Goal: Transaction & Acquisition: Purchase product/service

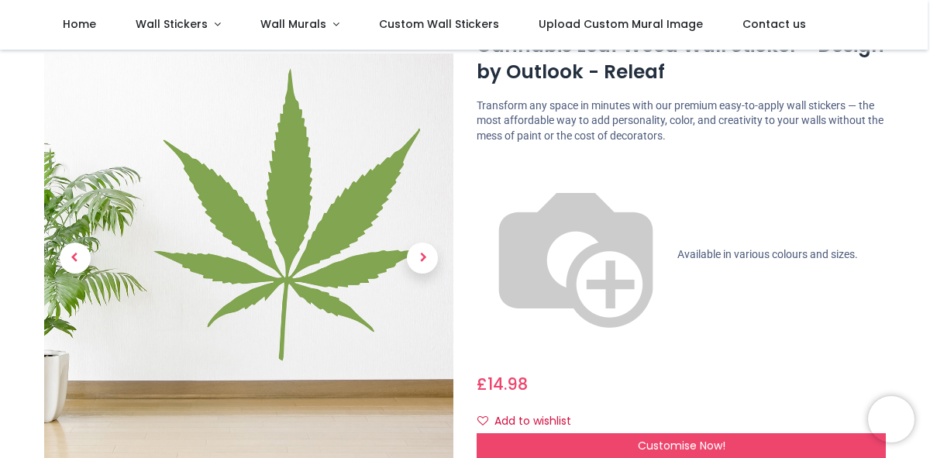
scroll to position [65, 0]
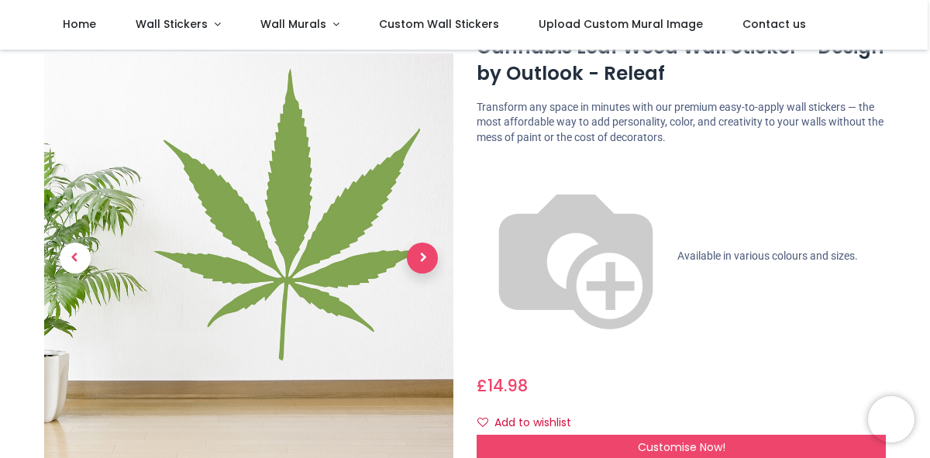
click at [422, 243] on span "Next" at bounding box center [422, 258] width 31 height 31
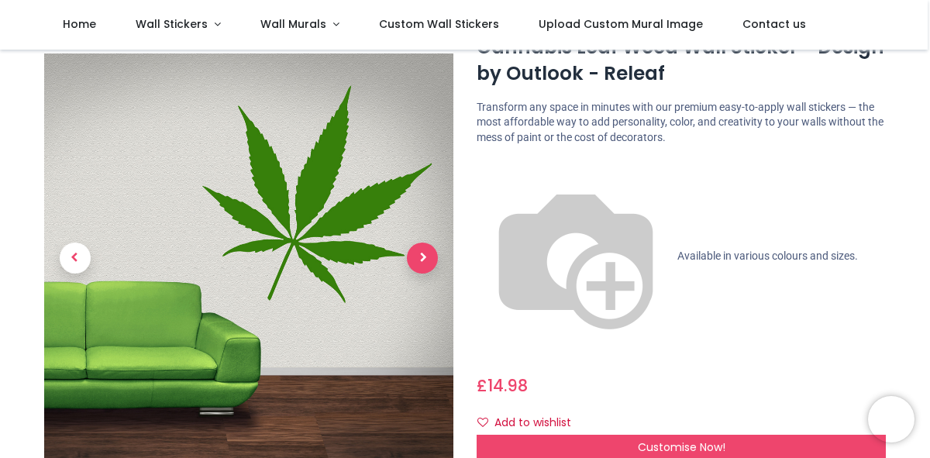
click at [424, 243] on span "Next" at bounding box center [422, 258] width 31 height 31
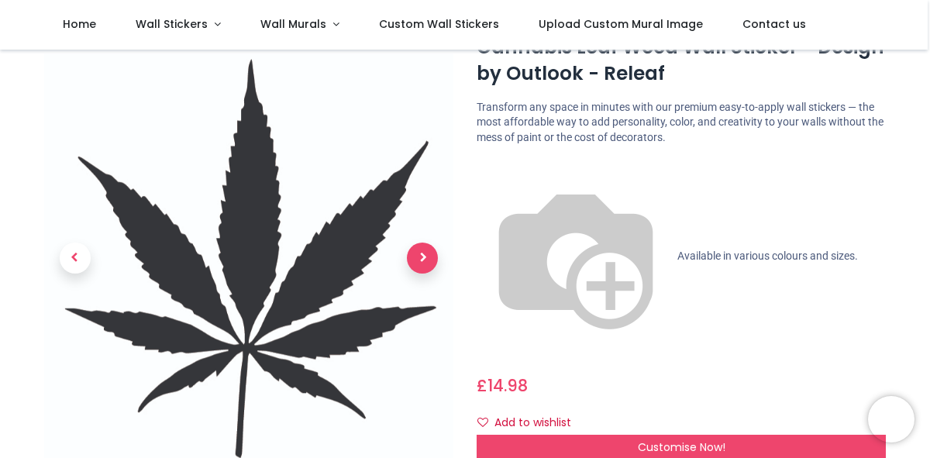
click at [424, 243] on span "Next" at bounding box center [422, 258] width 31 height 31
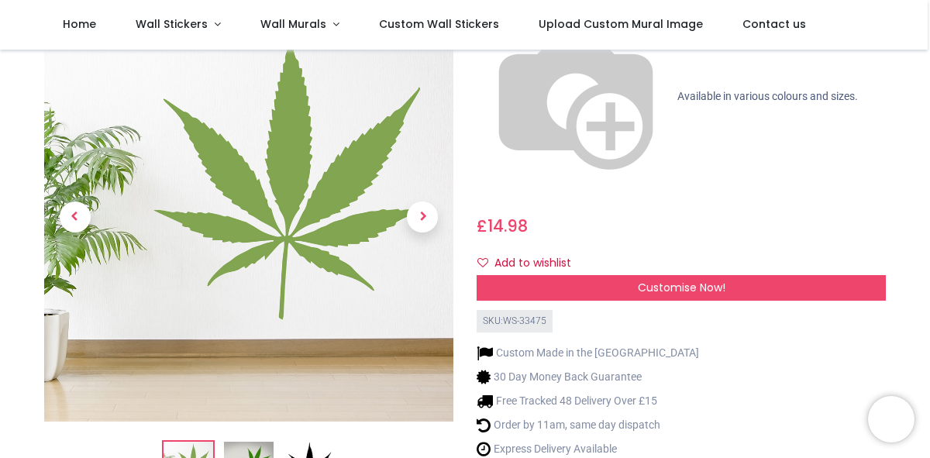
scroll to position [226, 0]
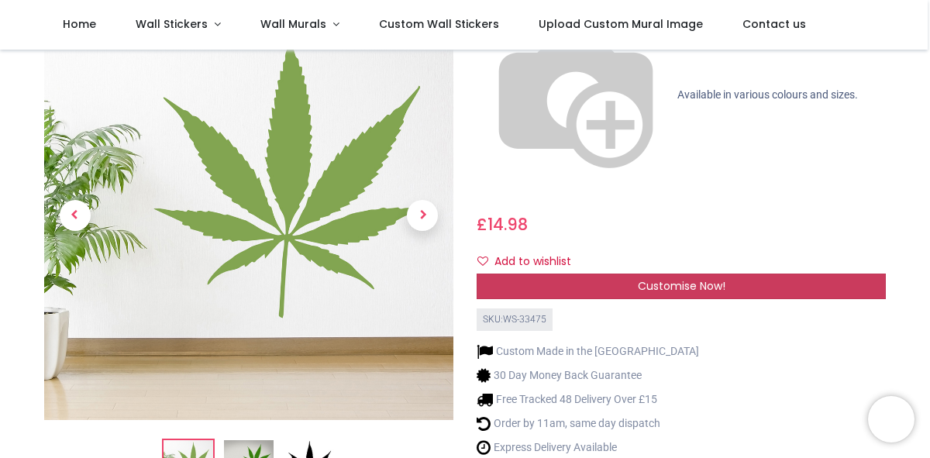
click at [676, 278] on span "Customise Now!" at bounding box center [682, 286] width 88 height 16
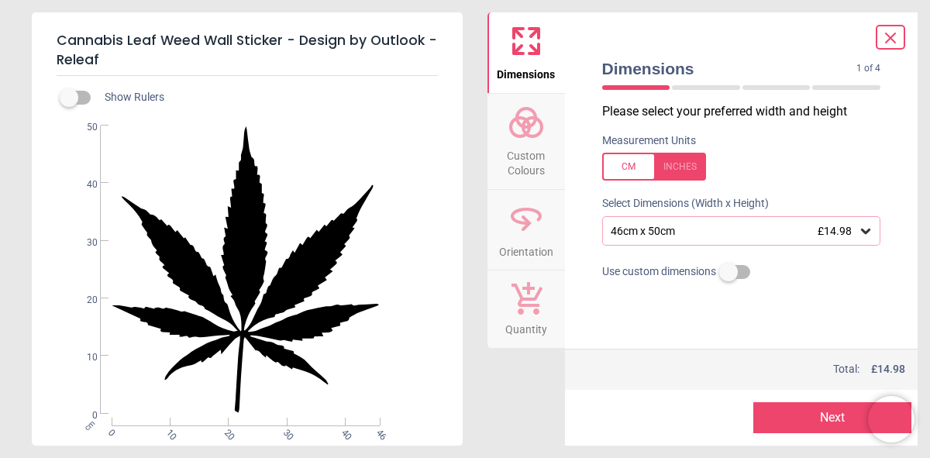
click at [866, 233] on icon at bounding box center [865, 231] width 9 height 5
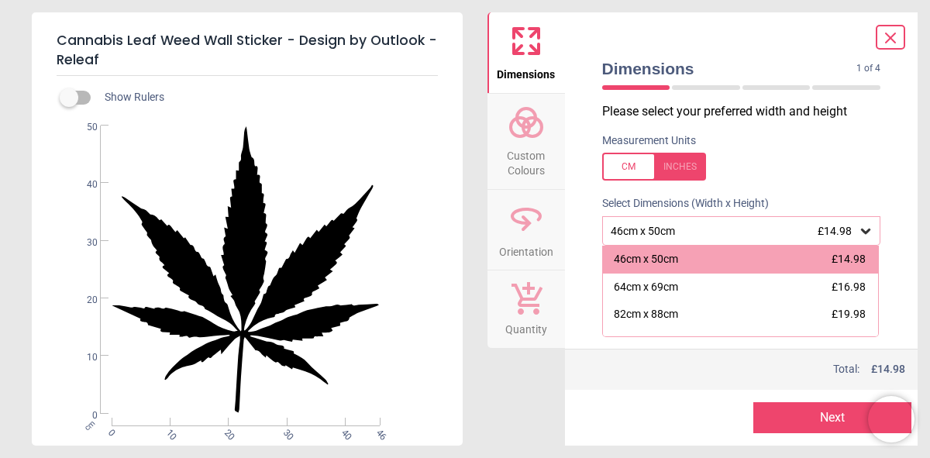
click at [866, 233] on icon at bounding box center [865, 231] width 9 height 5
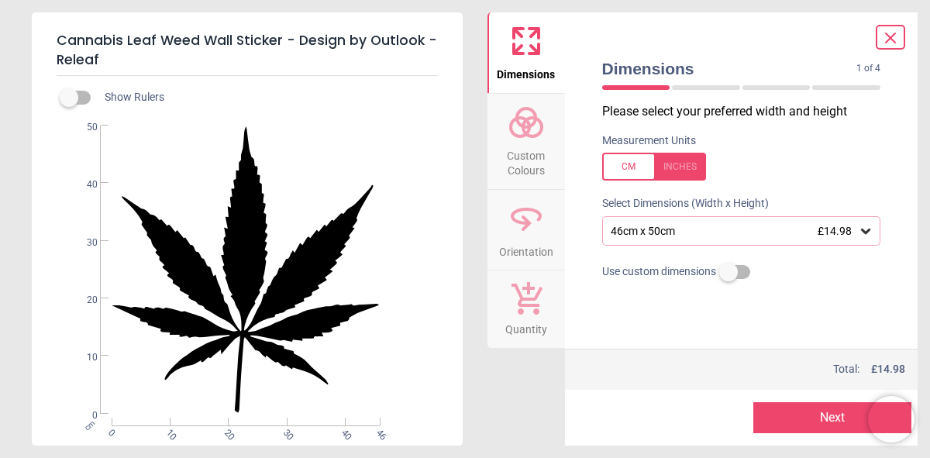
click at [530, 124] on circle at bounding box center [526, 118] width 19 height 19
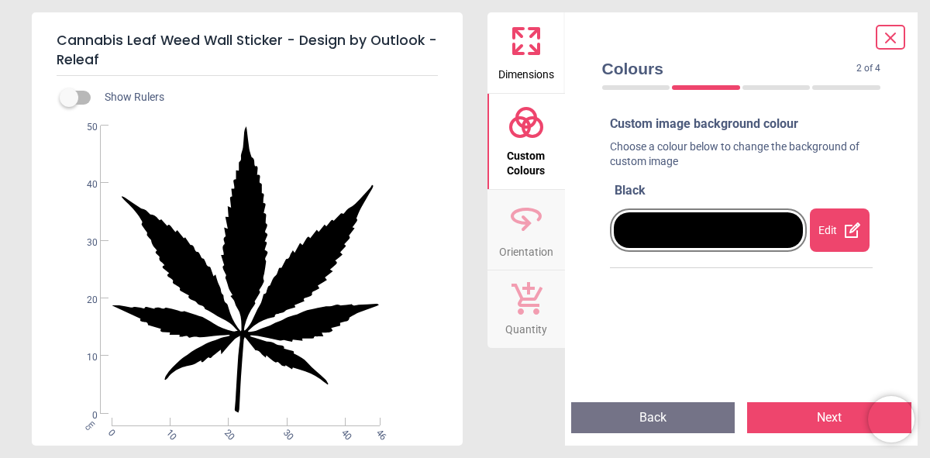
click at [832, 236] on div "Edit" at bounding box center [839, 229] width 59 height 43
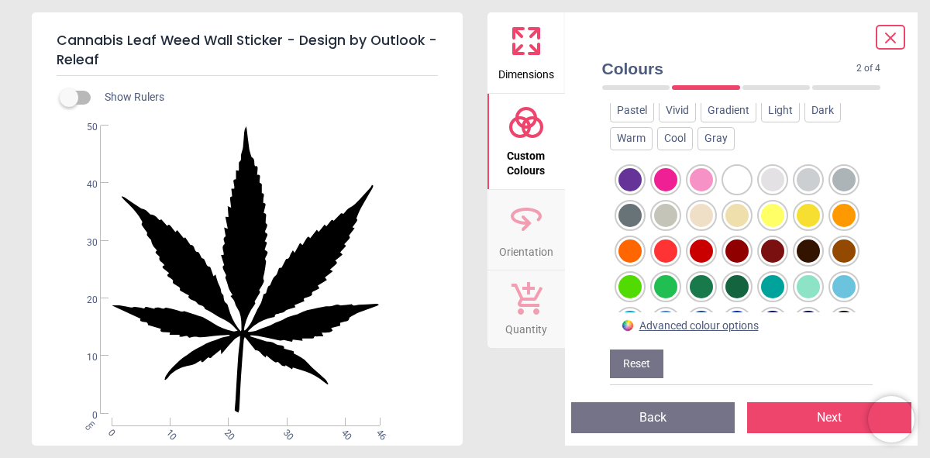
scroll to position [220, 0]
click at [713, 285] on div at bounding box center [701, 285] width 23 height 23
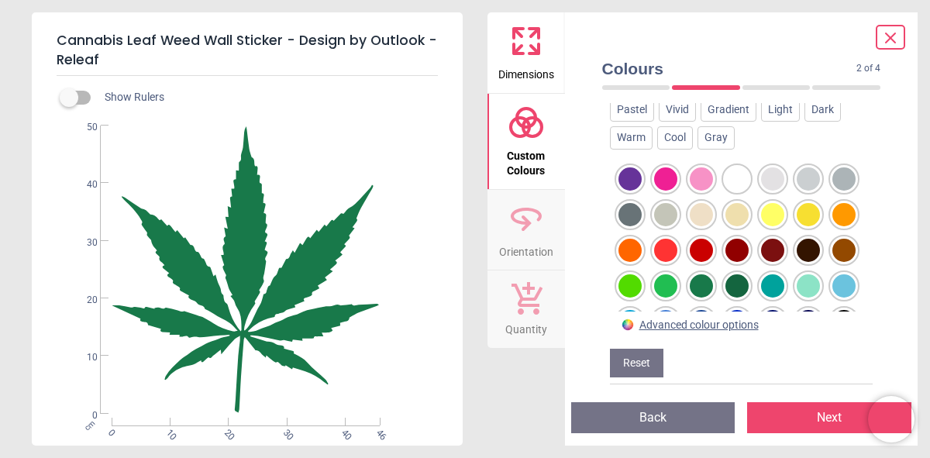
click at [643, 86] on div at bounding box center [636, 87] width 68 height 5
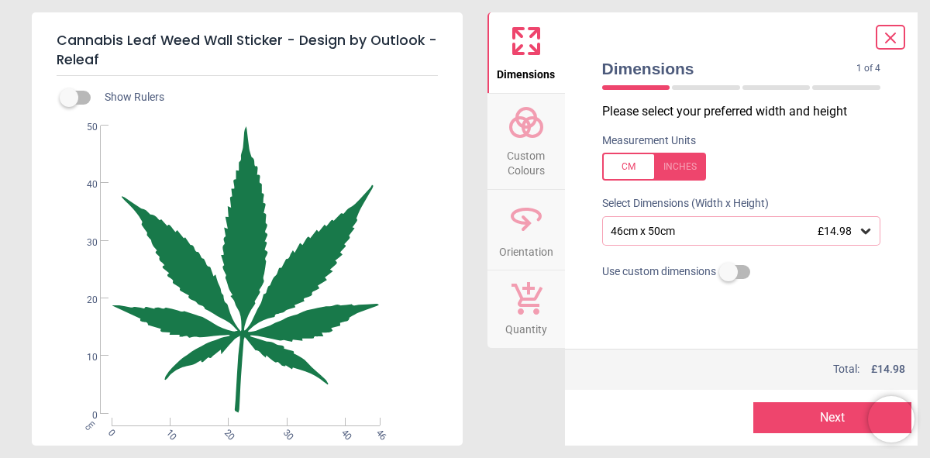
click at [864, 231] on icon at bounding box center [866, 231] width 16 height 16
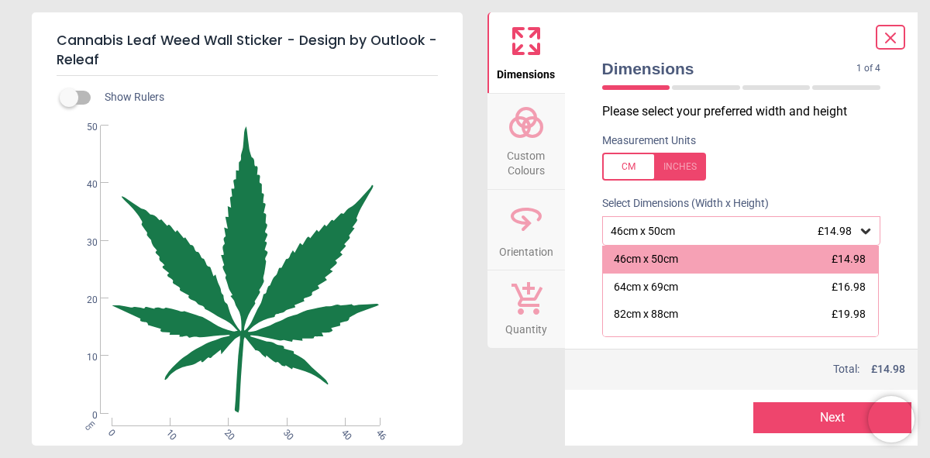
click at [884, 40] on icon at bounding box center [890, 38] width 19 height 19
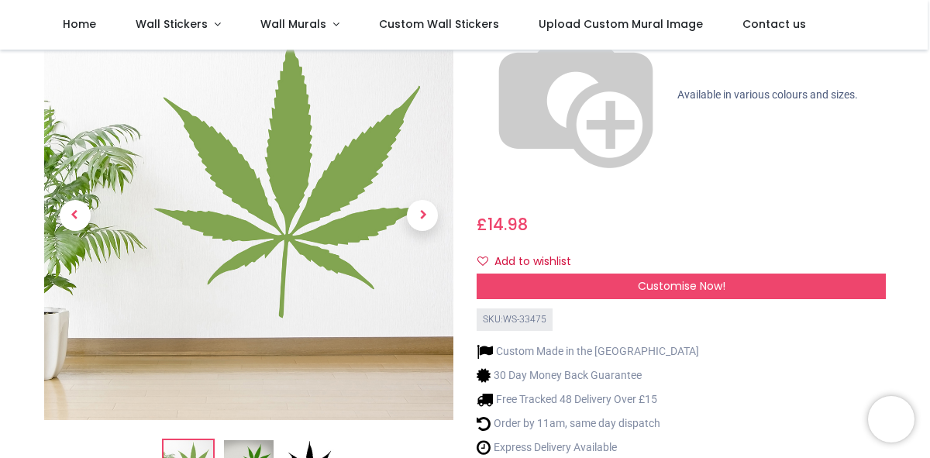
scroll to position [0, 0]
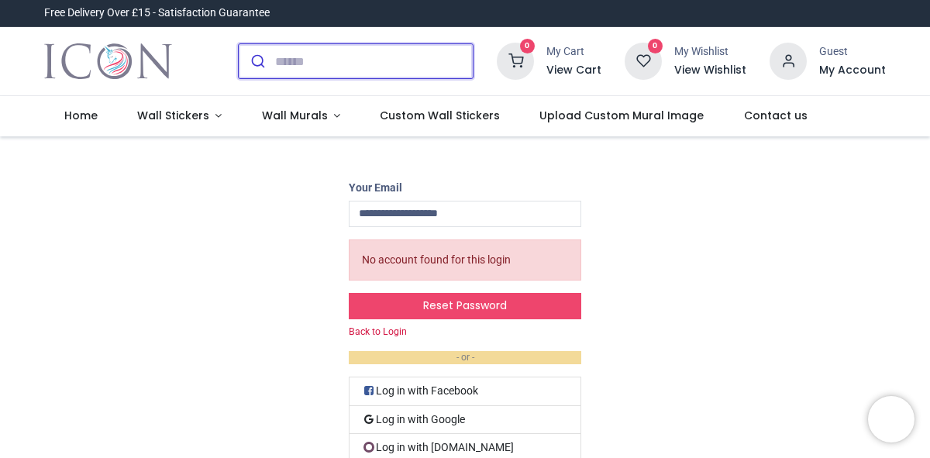
click at [319, 60] on input "search" at bounding box center [374, 61] width 198 height 34
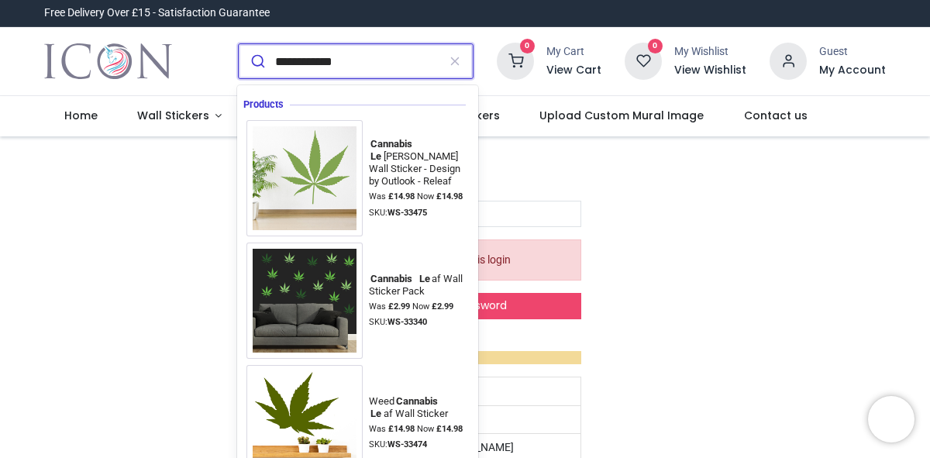
type input "**********"
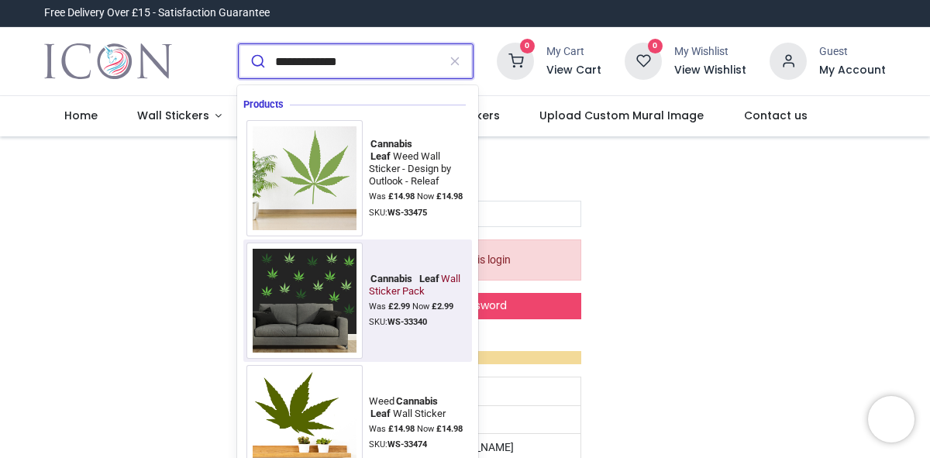
click at [319, 279] on img at bounding box center [304, 301] width 116 height 116
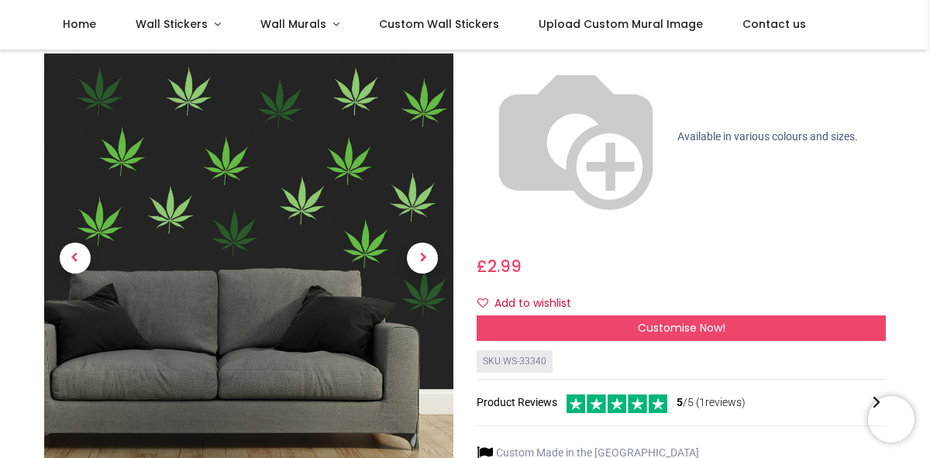
scroll to position [74, 0]
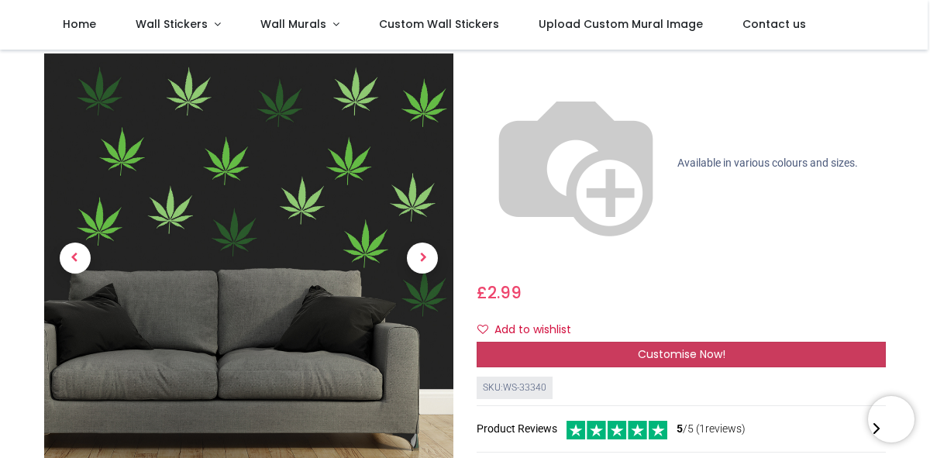
click at [685, 346] on span "Customise Now!" at bounding box center [682, 354] width 88 height 16
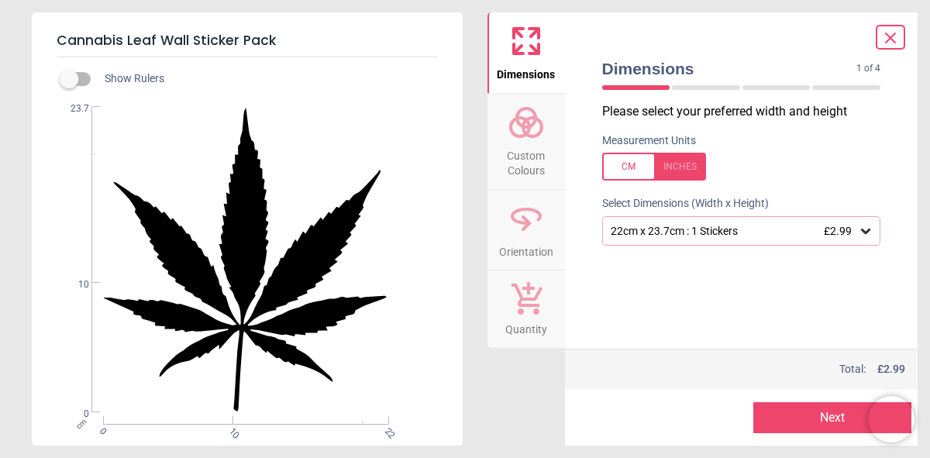
click at [862, 231] on icon at bounding box center [865, 231] width 9 height 5
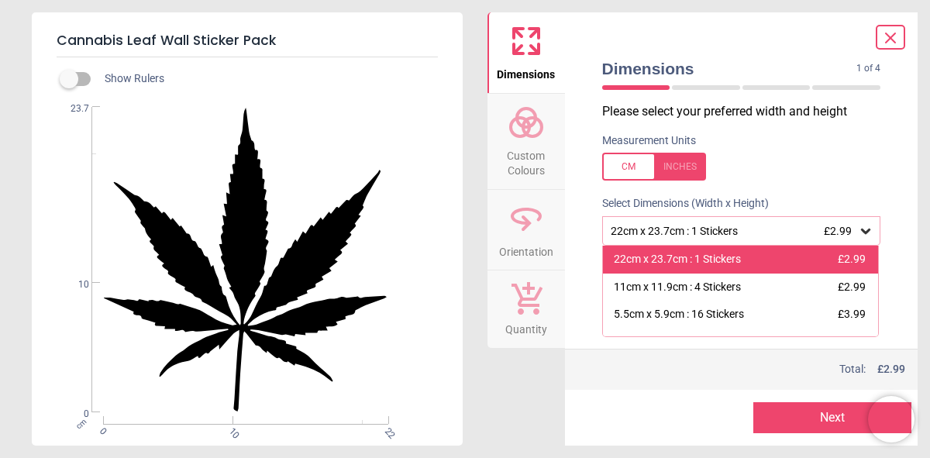
click at [734, 260] on div "22cm x 23.7cm : 1 Stickers" at bounding box center [677, 260] width 127 height 16
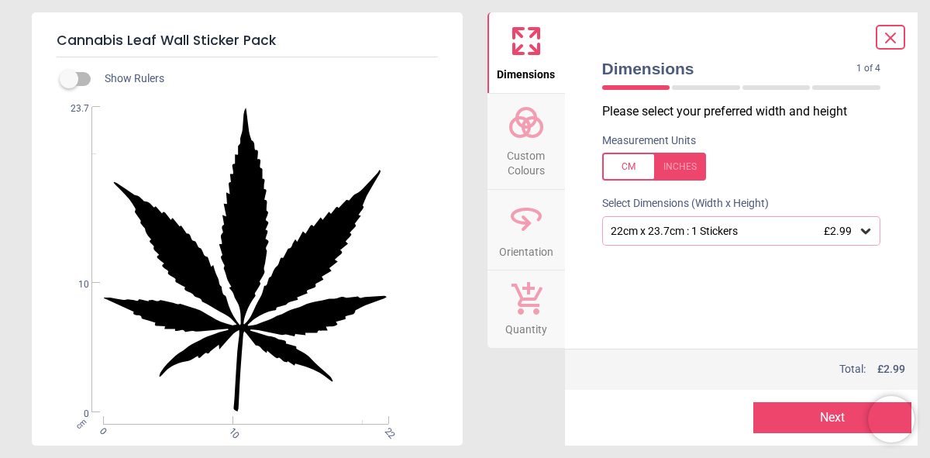
click at [809, 415] on button "Next" at bounding box center [832, 417] width 158 height 31
click at [795, 416] on button "Next" at bounding box center [832, 417] width 158 height 31
click at [842, 417] on button "Next" at bounding box center [832, 417] width 158 height 31
click at [630, 165] on div at bounding box center [654, 167] width 104 height 28
click at [635, 167] on div at bounding box center [654, 167] width 104 height 28
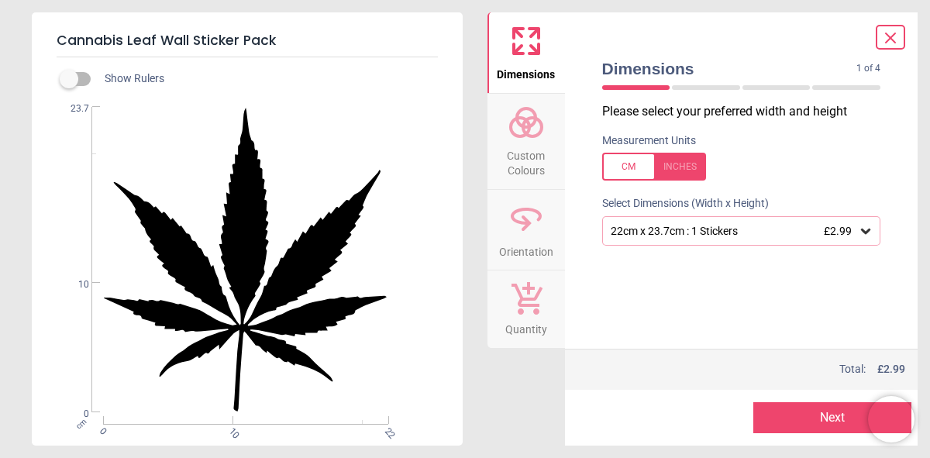
click at [848, 413] on button "Next" at bounding box center [832, 417] width 158 height 31
click at [546, 136] on button "Custom Colours" at bounding box center [527, 141] width 78 height 95
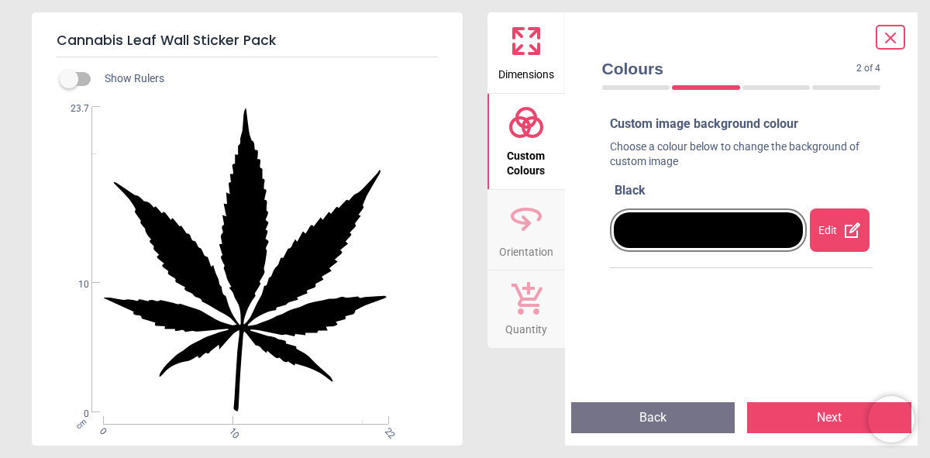
click at [818, 232] on div "Edit" at bounding box center [839, 229] width 59 height 43
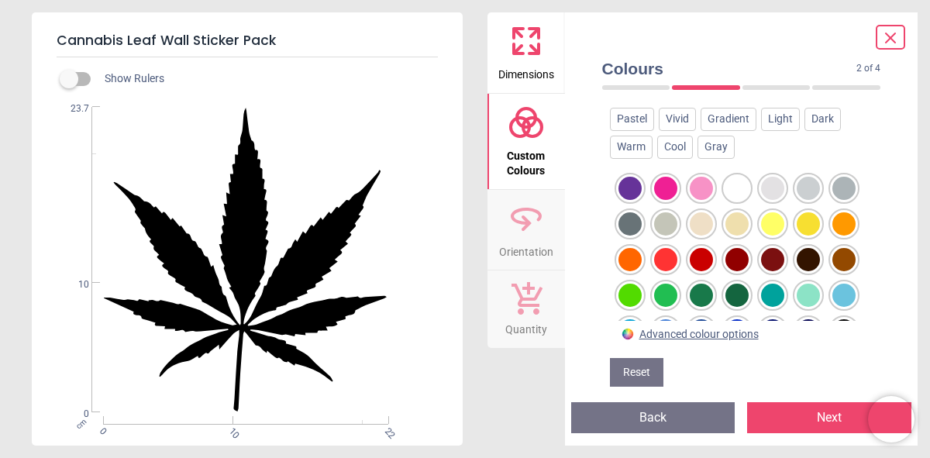
scroll to position [215, 0]
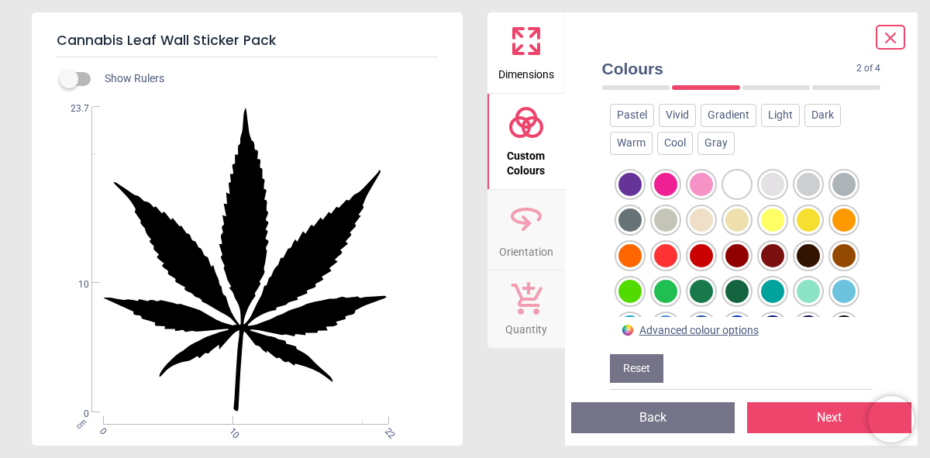
click at [713, 292] on div at bounding box center [701, 291] width 23 height 23
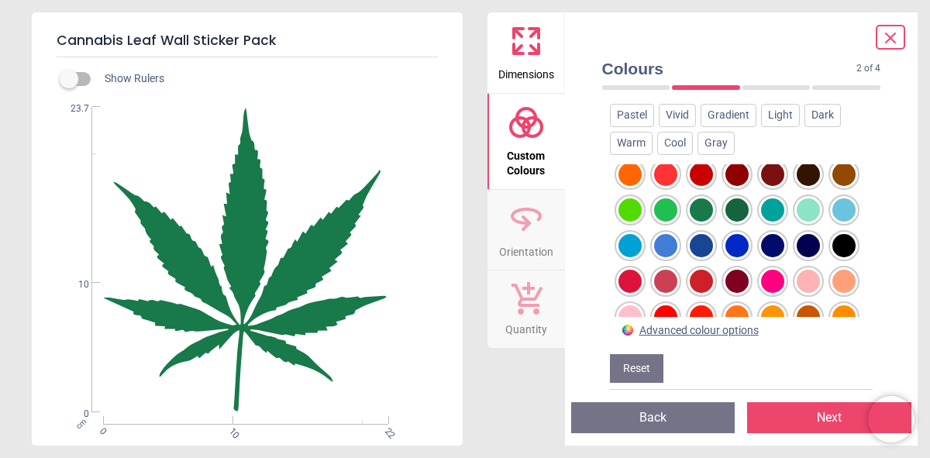
scroll to position [79, 0]
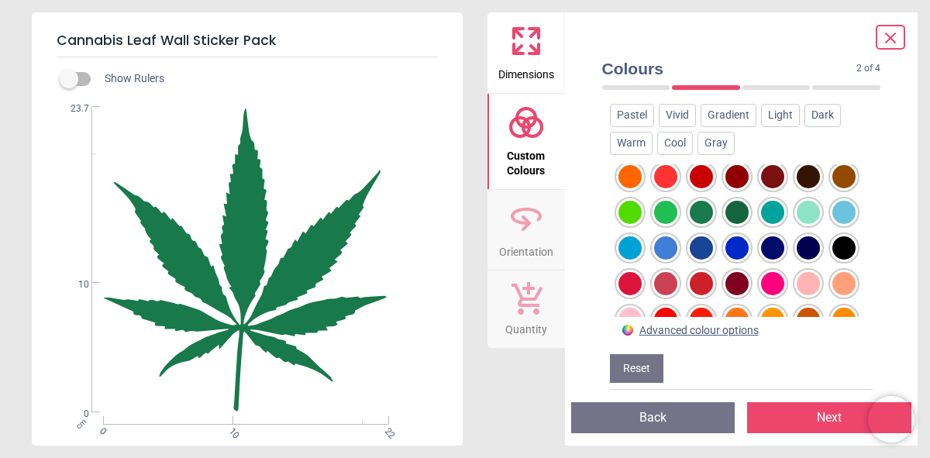
click at [725, 224] on div at bounding box center [736, 212] width 23 height 23
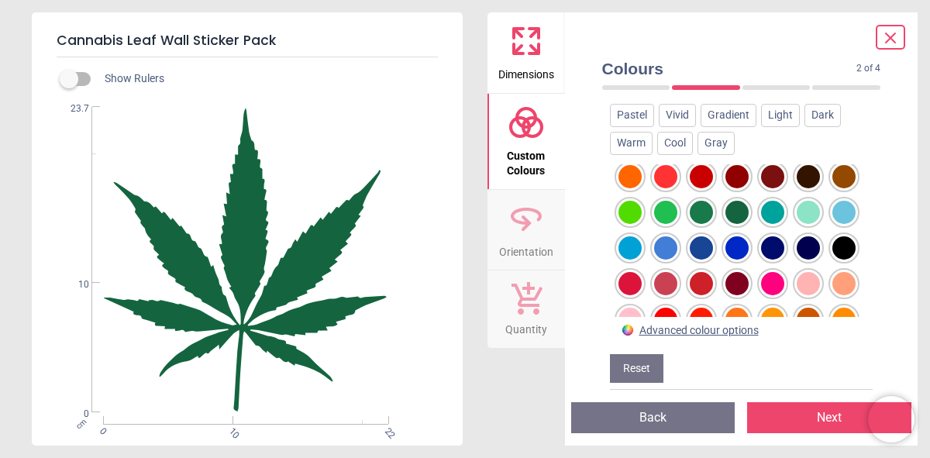
click at [677, 212] on div at bounding box center [665, 212] width 23 height 23
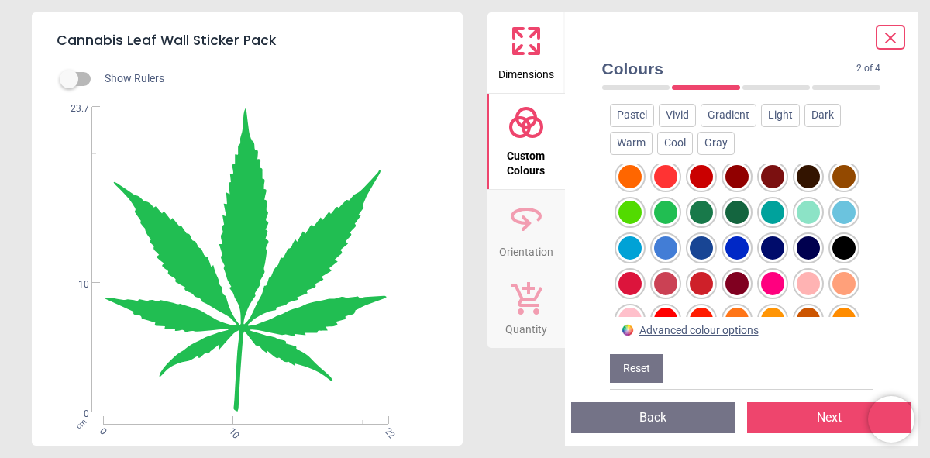
click at [713, 212] on div at bounding box center [701, 212] width 23 height 23
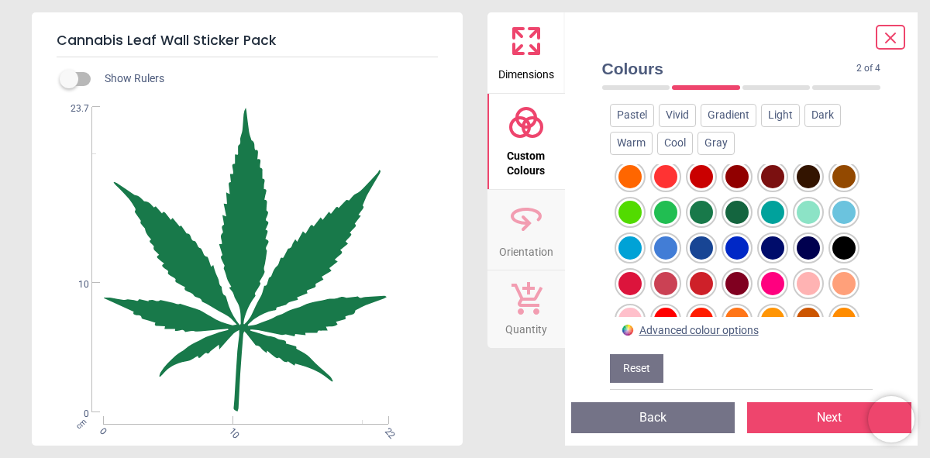
click at [725, 224] on div at bounding box center [736, 212] width 23 height 23
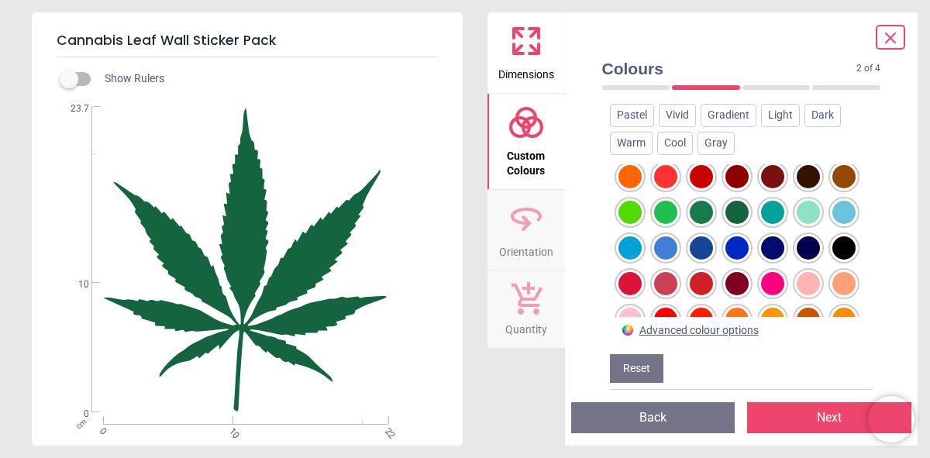
click at [713, 212] on div at bounding box center [701, 212] width 23 height 23
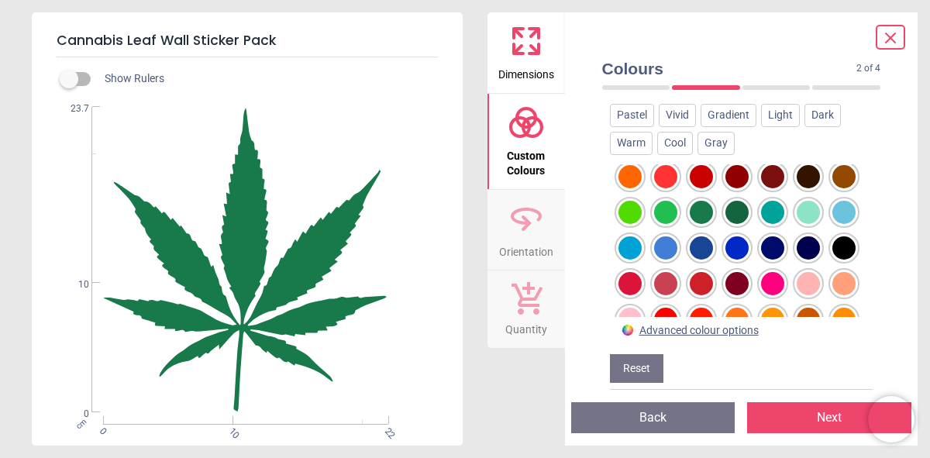
click at [725, 224] on div at bounding box center [736, 212] width 23 height 23
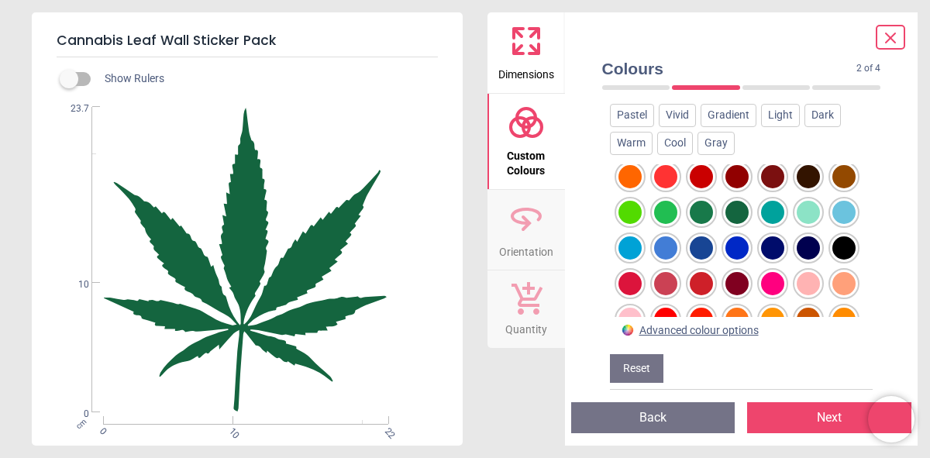
click at [811, 409] on button "Next" at bounding box center [829, 417] width 164 height 31
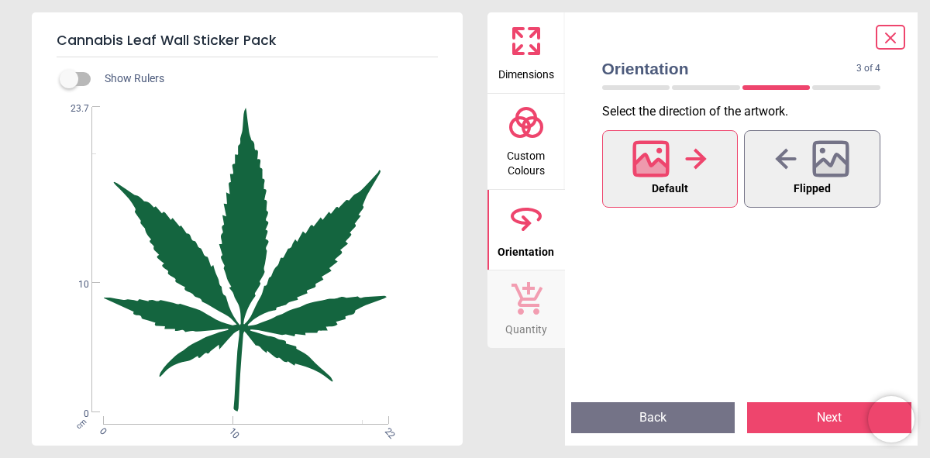
click at [668, 153] on icon at bounding box center [651, 158] width 33 height 33
click at [821, 160] on icon at bounding box center [831, 167] width 33 height 27
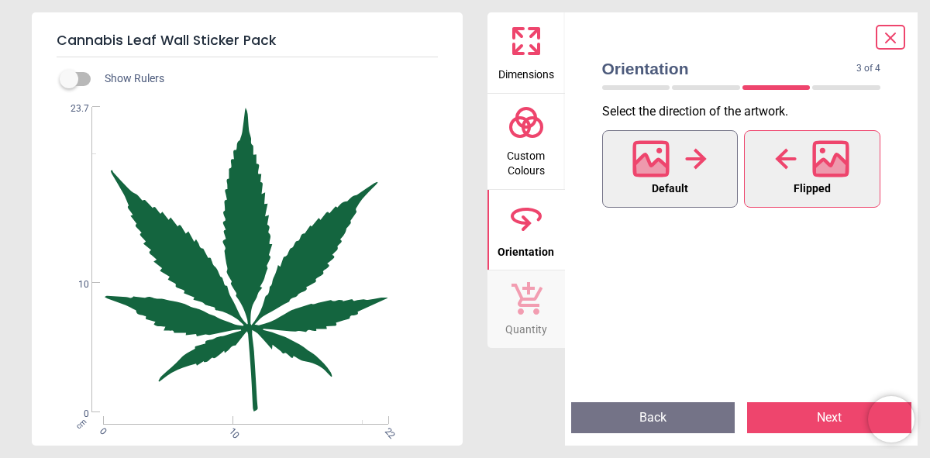
click at [670, 160] on div at bounding box center [669, 159] width 74 height 40
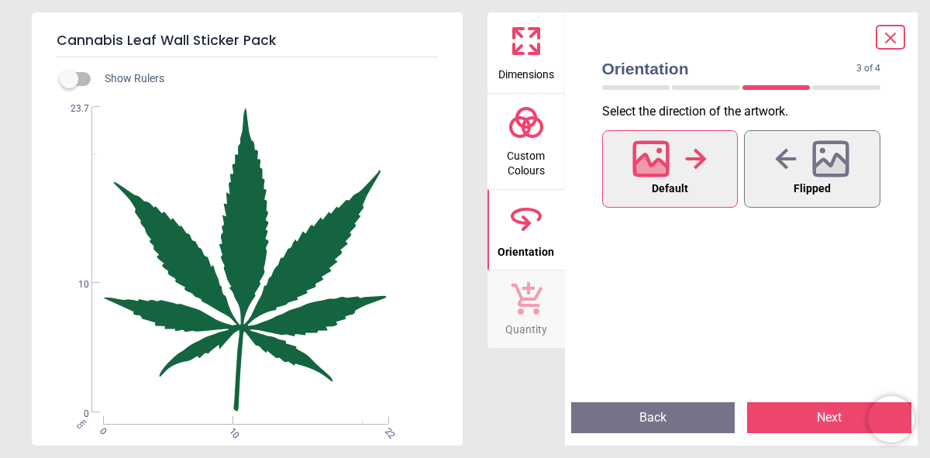
click at [831, 419] on button "Next" at bounding box center [829, 417] width 164 height 31
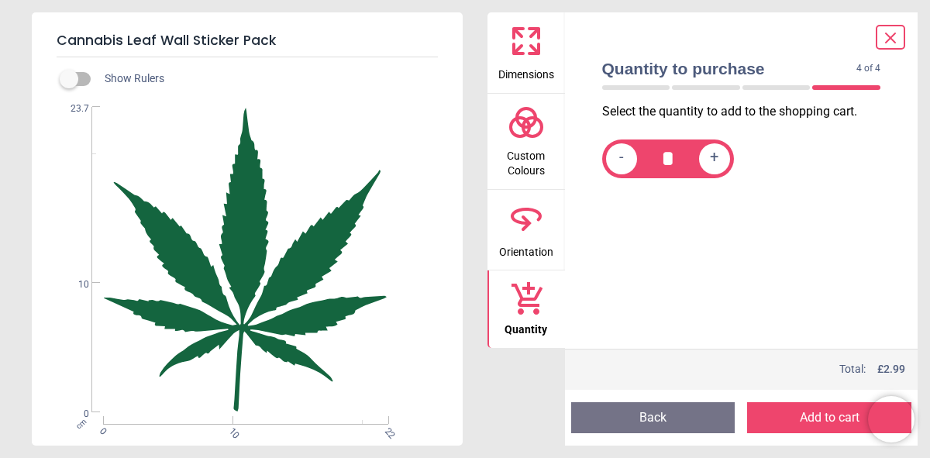
click at [715, 159] on span "+" at bounding box center [714, 158] width 9 height 19
type input "*"
click at [818, 415] on button "Add to cart" at bounding box center [829, 417] width 164 height 31
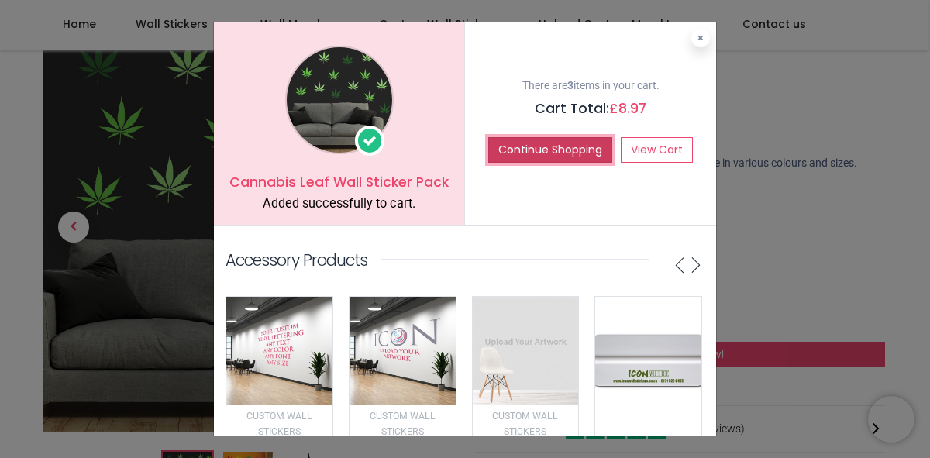
click at [564, 148] on button "Continue Shopping" at bounding box center [550, 150] width 124 height 26
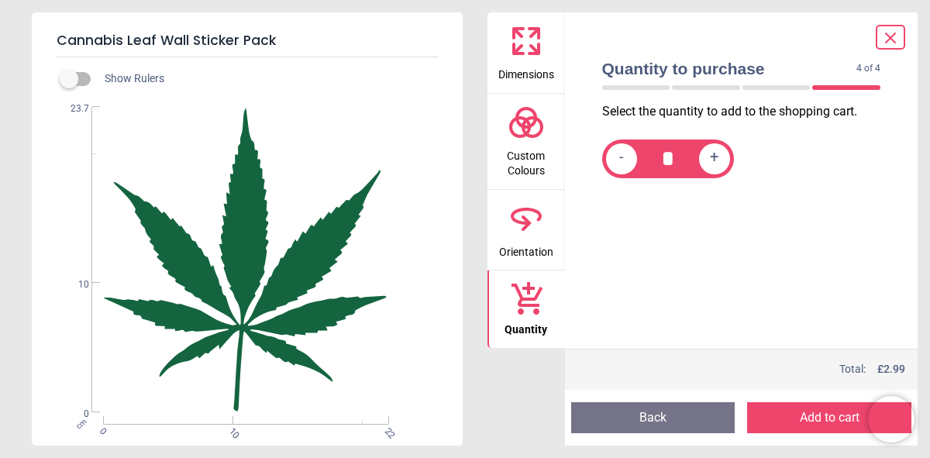
click at [525, 42] on icon at bounding box center [526, 40] width 37 height 37
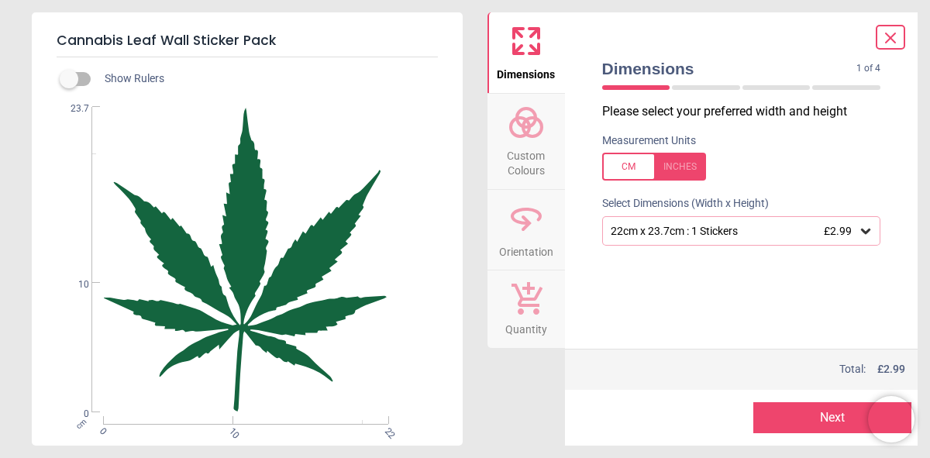
click at [532, 133] on icon at bounding box center [526, 122] width 37 height 37
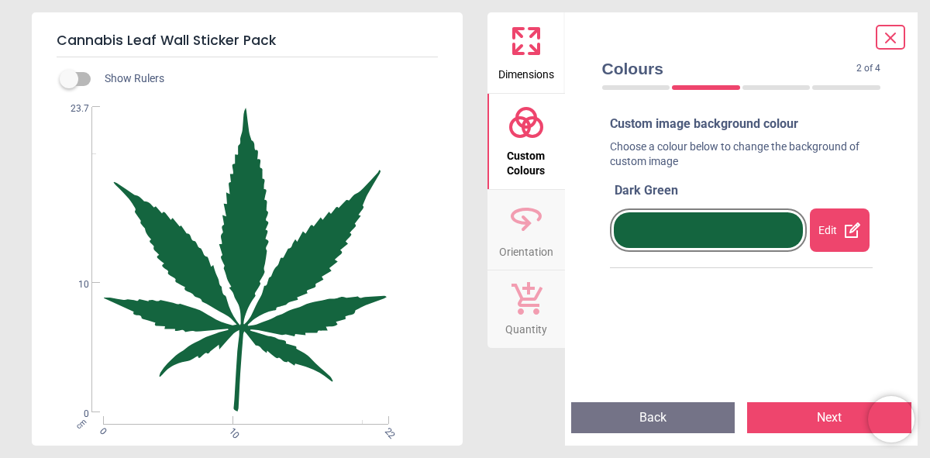
click at [826, 233] on div "Edit" at bounding box center [839, 229] width 59 height 43
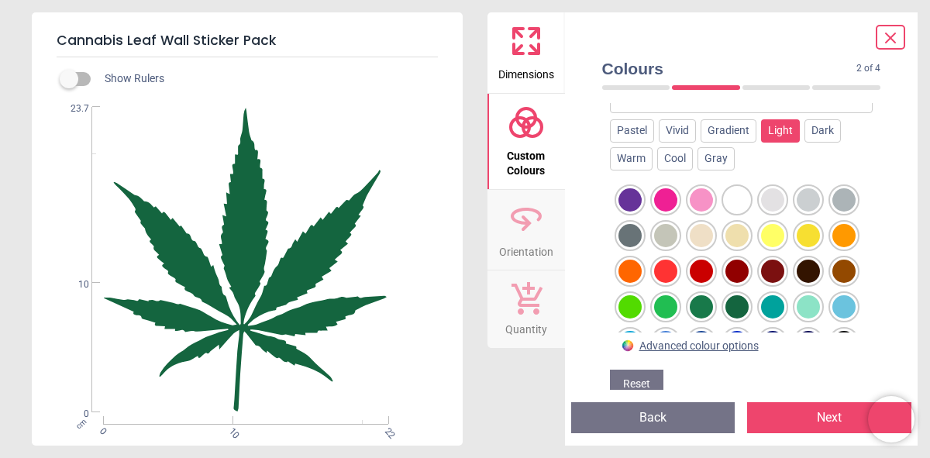
scroll to position [206, 0]
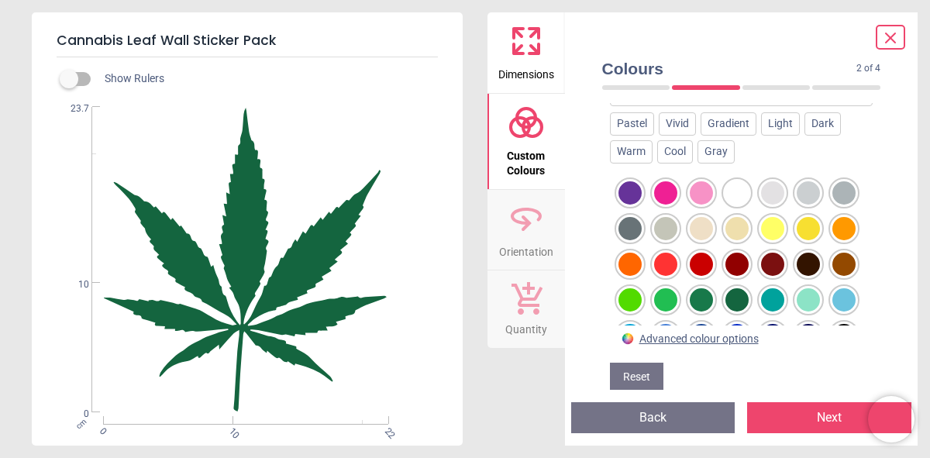
click at [677, 303] on div at bounding box center [665, 299] width 23 height 23
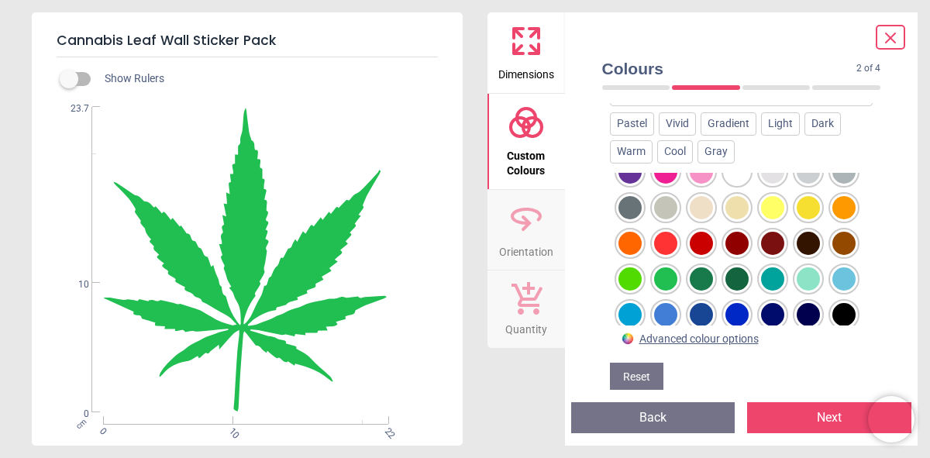
scroll to position [26, 0]
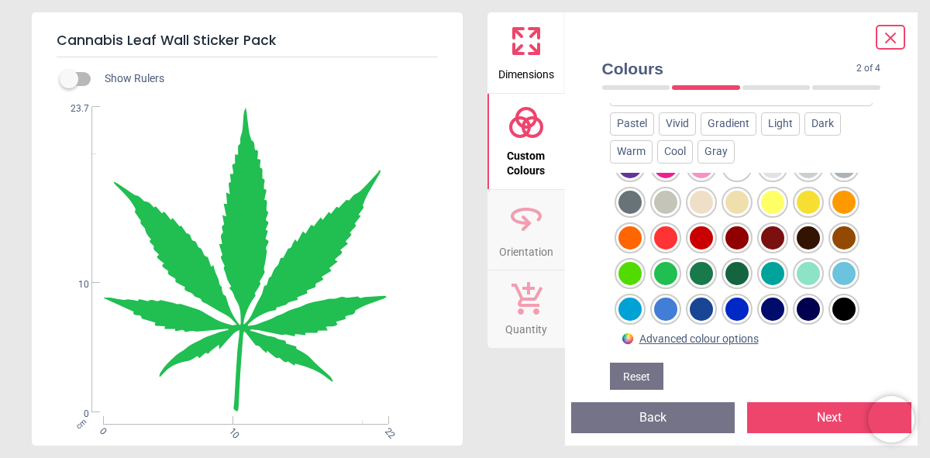
click at [761, 285] on div at bounding box center [772, 273] width 23 height 23
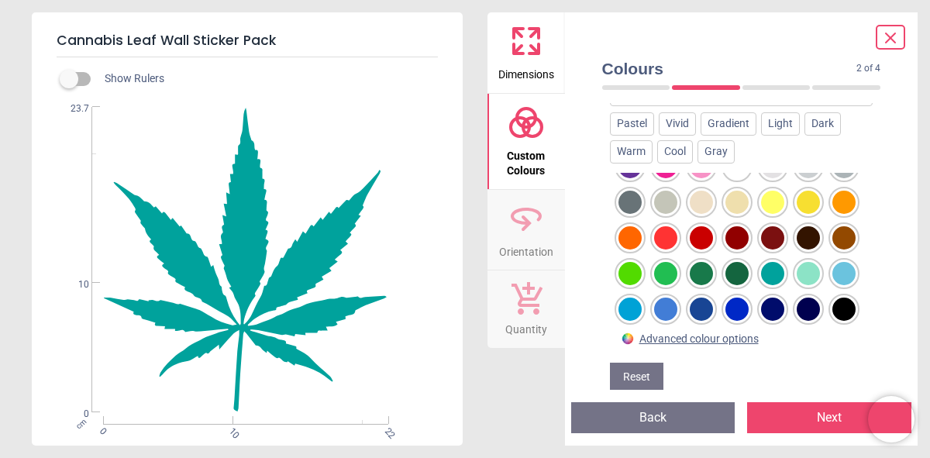
click at [677, 270] on div at bounding box center [665, 273] width 23 height 23
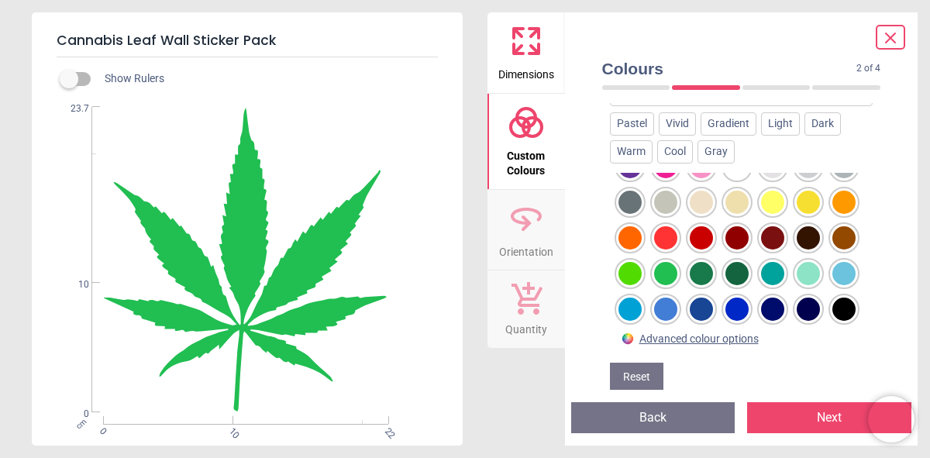
click at [818, 408] on button "Next" at bounding box center [829, 417] width 164 height 31
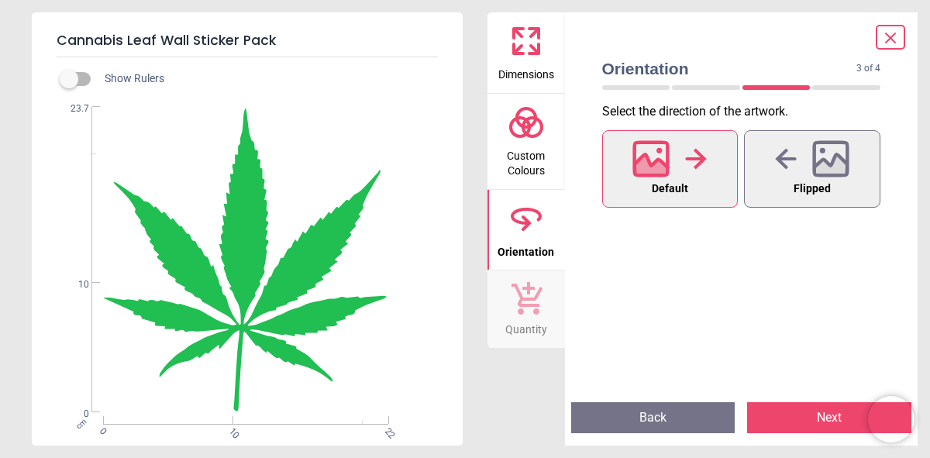
click at [816, 417] on button "Next" at bounding box center [829, 417] width 164 height 31
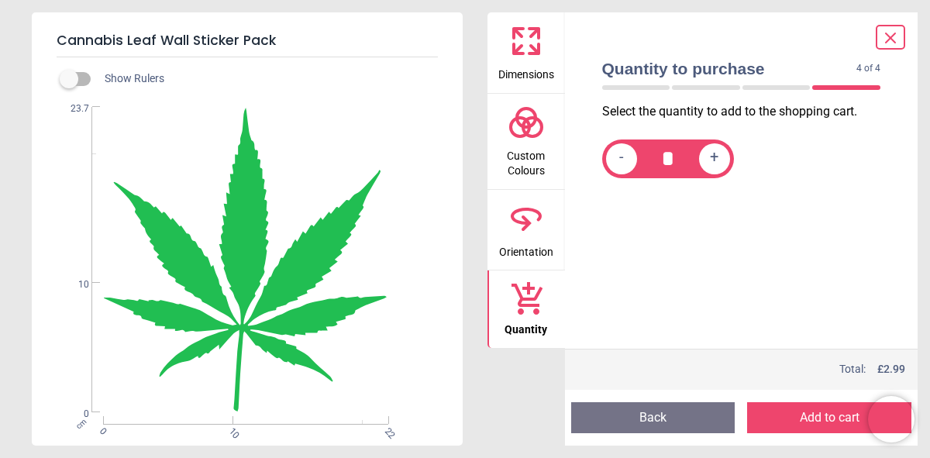
click at [716, 154] on span "+" at bounding box center [714, 158] width 9 height 19
type input "*"
click at [829, 418] on button "Add to cart" at bounding box center [829, 417] width 164 height 31
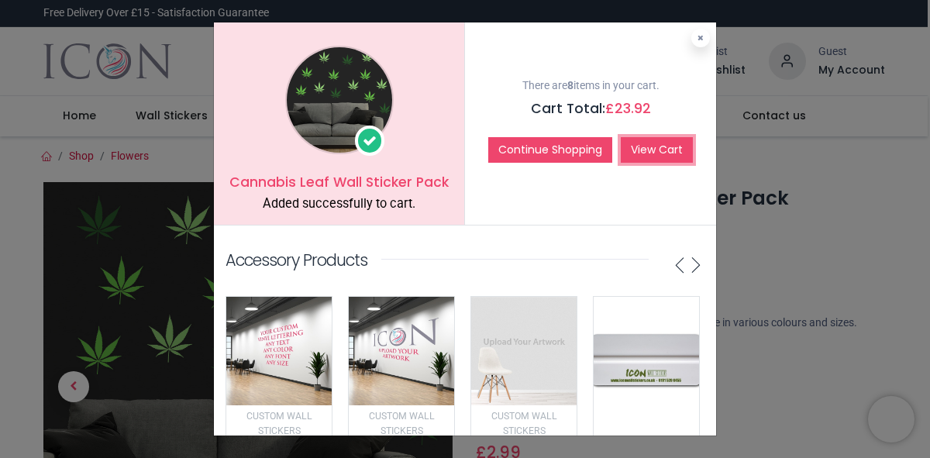
click at [669, 147] on link "View Cart" at bounding box center [657, 150] width 72 height 26
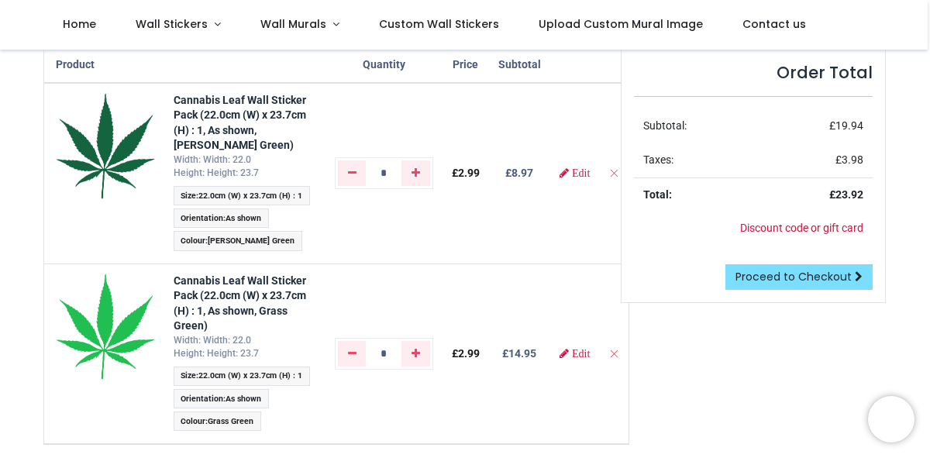
scroll to position [151, 0]
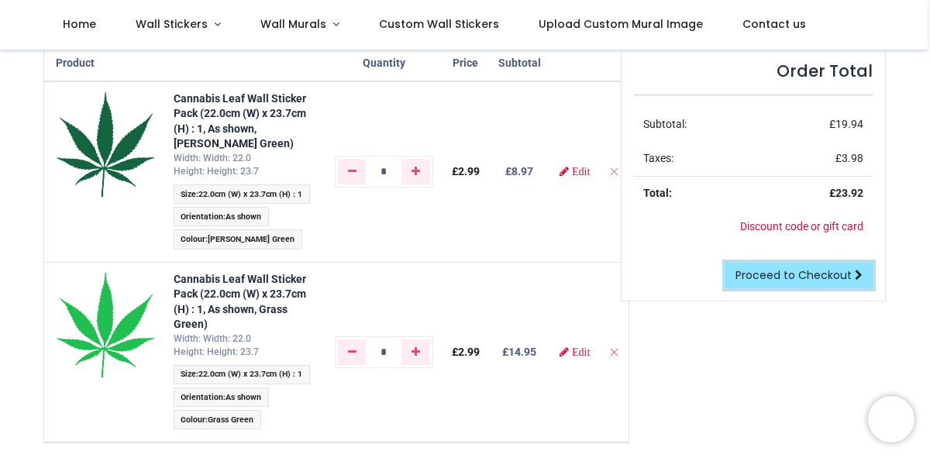
click at [801, 273] on span "Proceed to Checkout" at bounding box center [794, 275] width 116 height 16
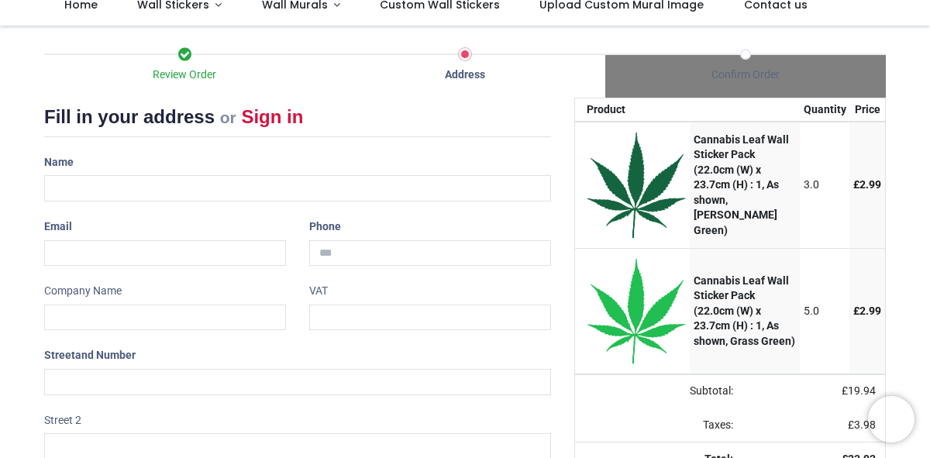
scroll to position [112, 0]
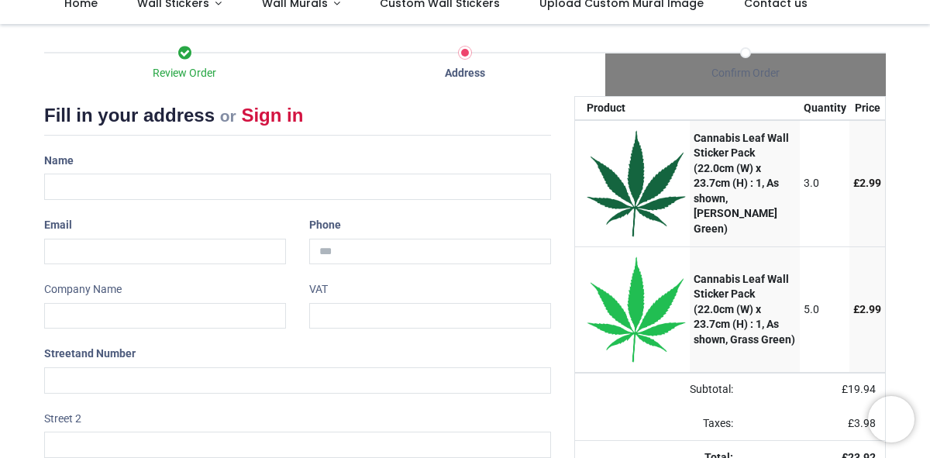
drag, startPoint x: 207, startPoint y: 166, endPoint x: 202, endPoint y: 181, distance: 16.2
click at [207, 169] on div "Name" at bounding box center [298, 174] width 530 height 52
click at [197, 186] on input "text" at bounding box center [297, 187] width 507 height 26
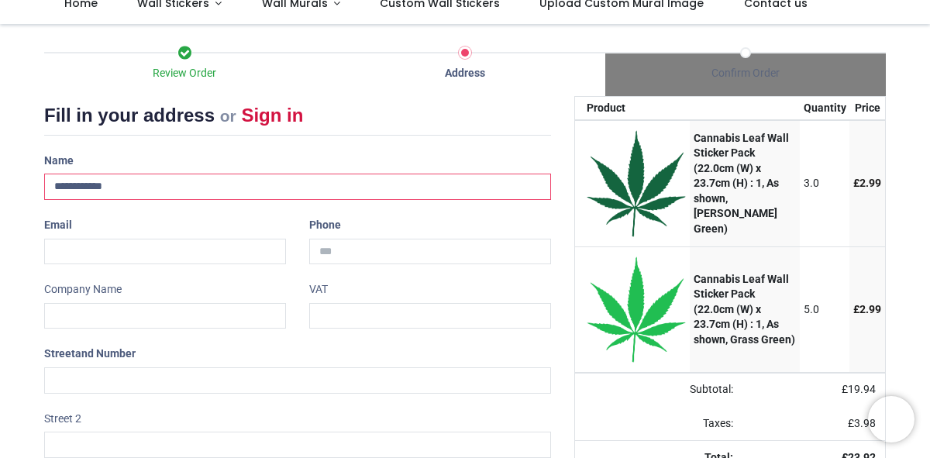
type input "**********"
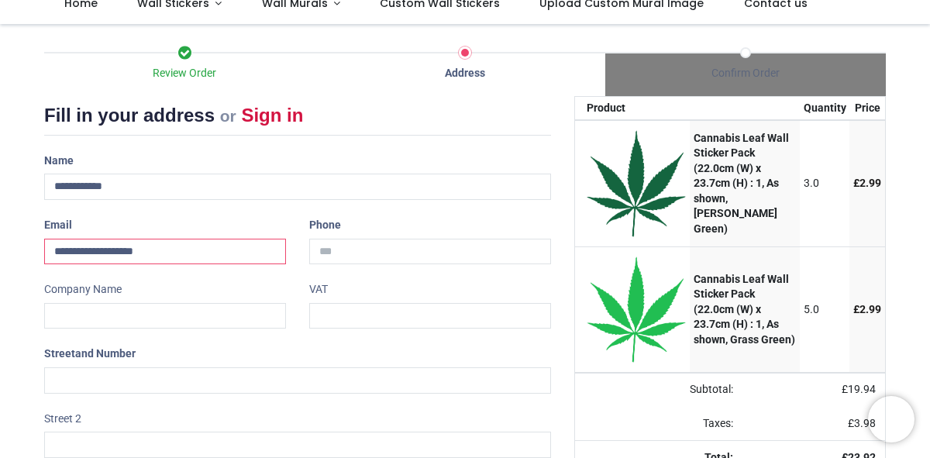
type input "**********"
click at [372, 249] on input "tel" at bounding box center [430, 252] width 242 height 26
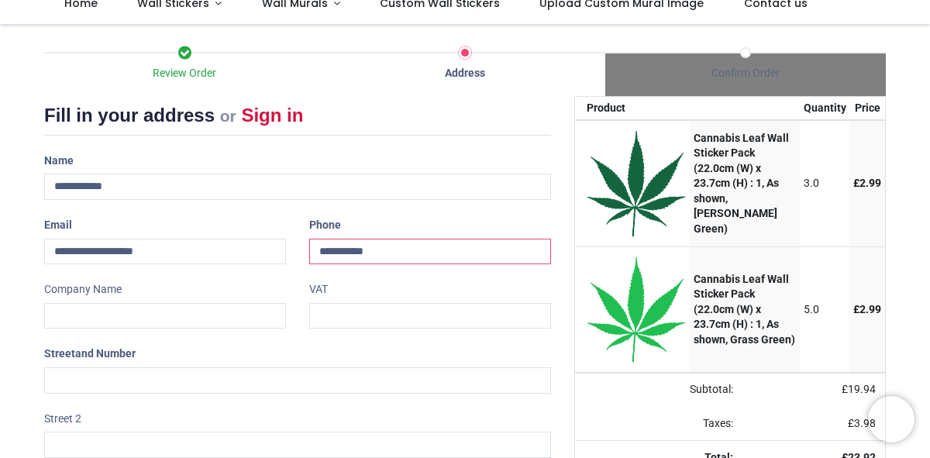
type input "**********"
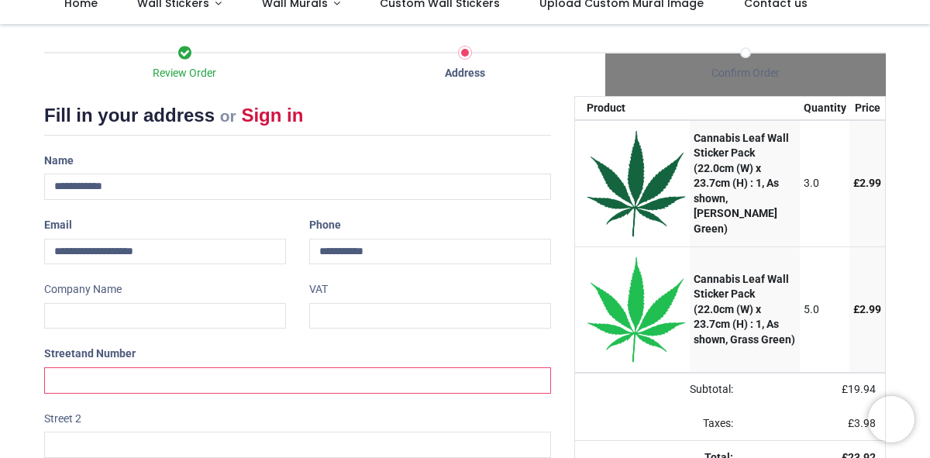
click at [202, 384] on input "text" at bounding box center [297, 380] width 507 height 26
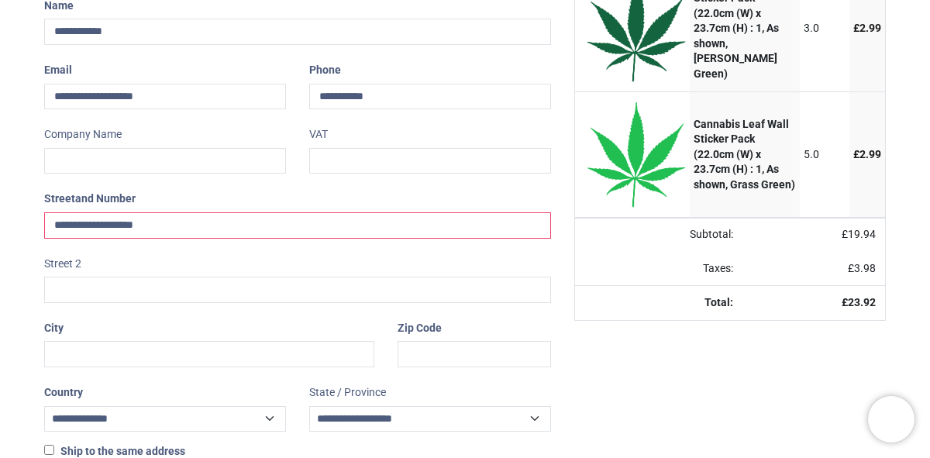
scroll to position [291, 0]
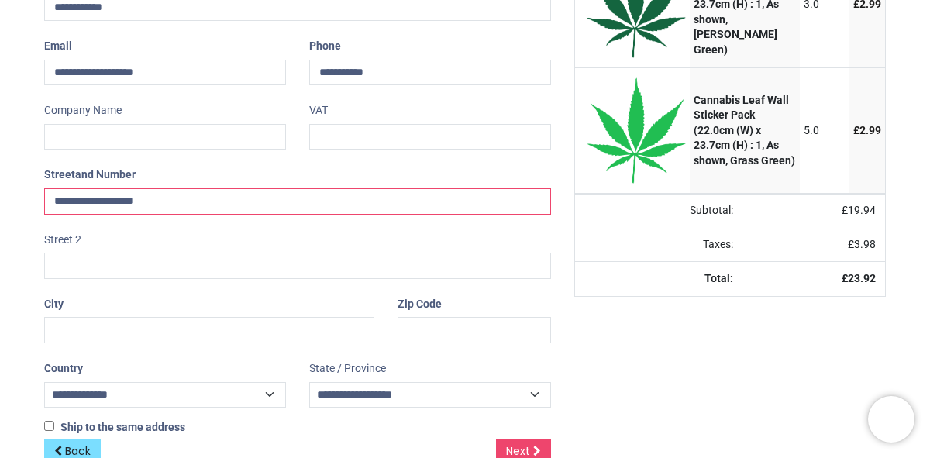
type input "**********"
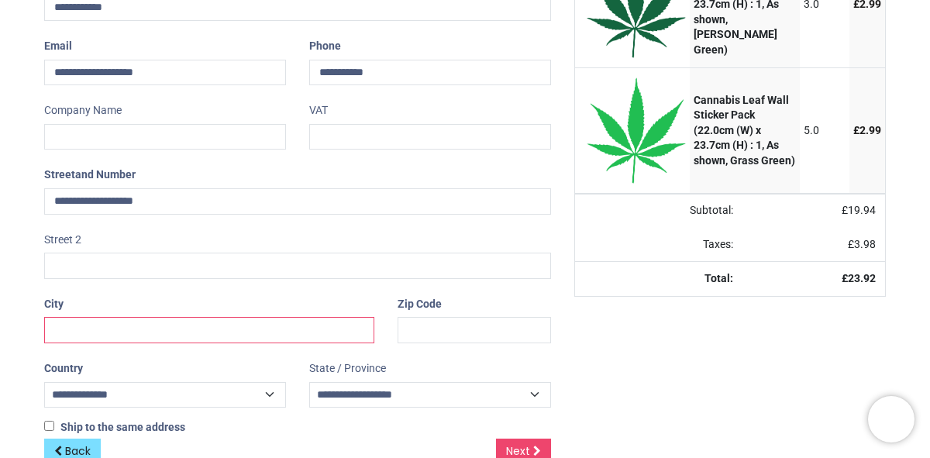
click at [150, 333] on input "text" at bounding box center [209, 330] width 330 height 26
type input "******"
click at [422, 333] on input "text" at bounding box center [474, 330] width 153 height 26
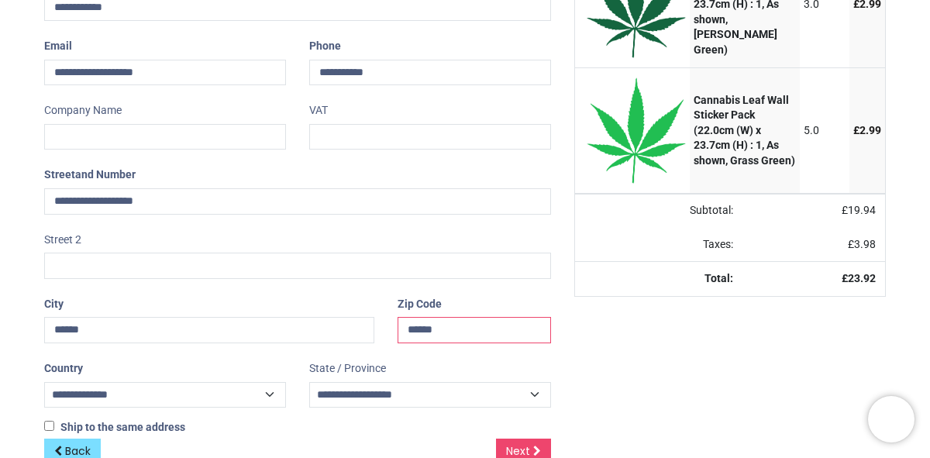
scroll to position [329, 0]
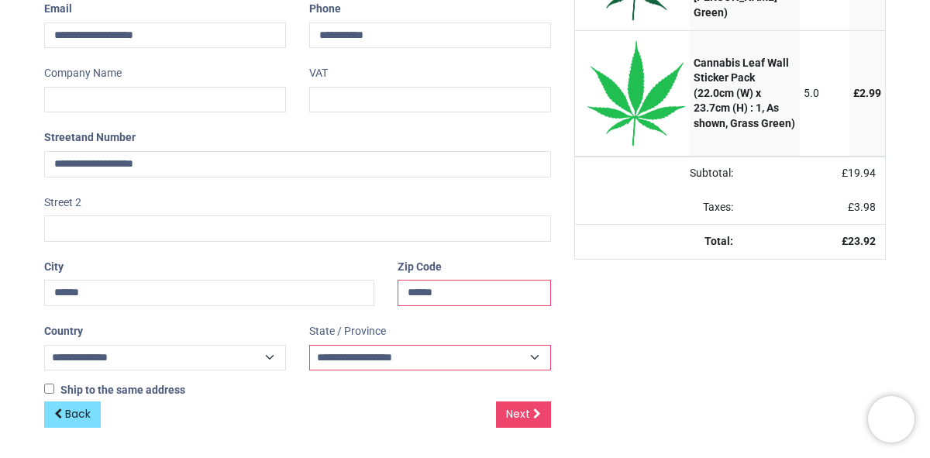
type input "******"
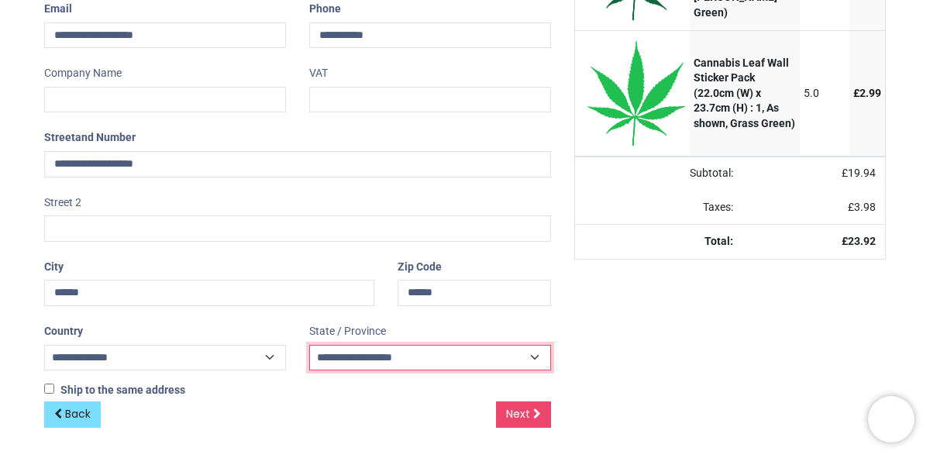
click at [526, 353] on select "**********" at bounding box center [430, 358] width 242 height 26
select select "***"
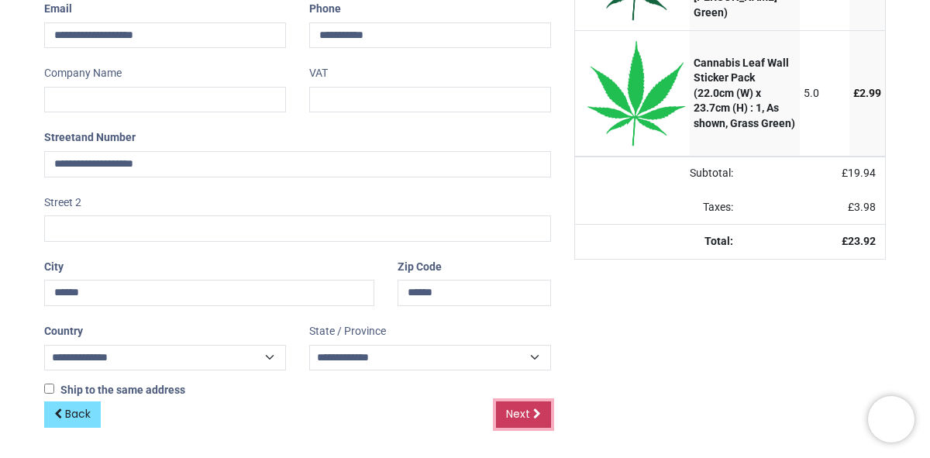
click at [524, 412] on span "Next" at bounding box center [518, 414] width 24 height 16
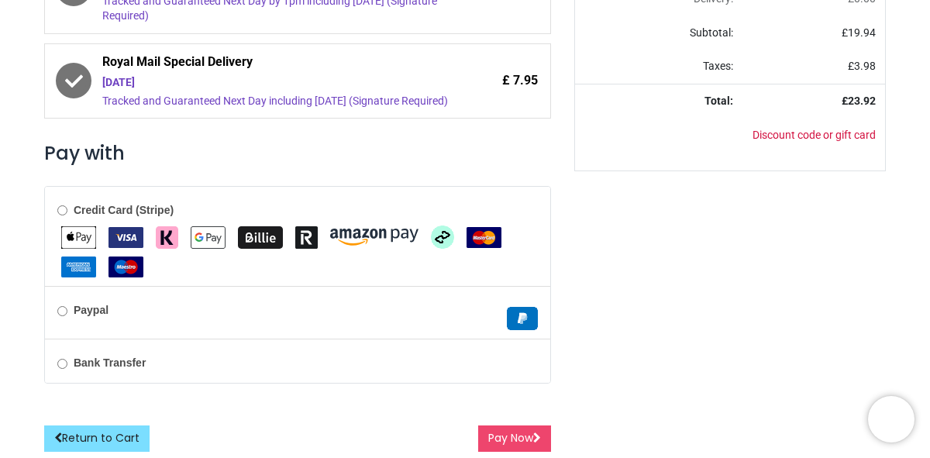
scroll to position [533, 0]
click at [491, 442] on button "Pay Now" at bounding box center [514, 439] width 73 height 26
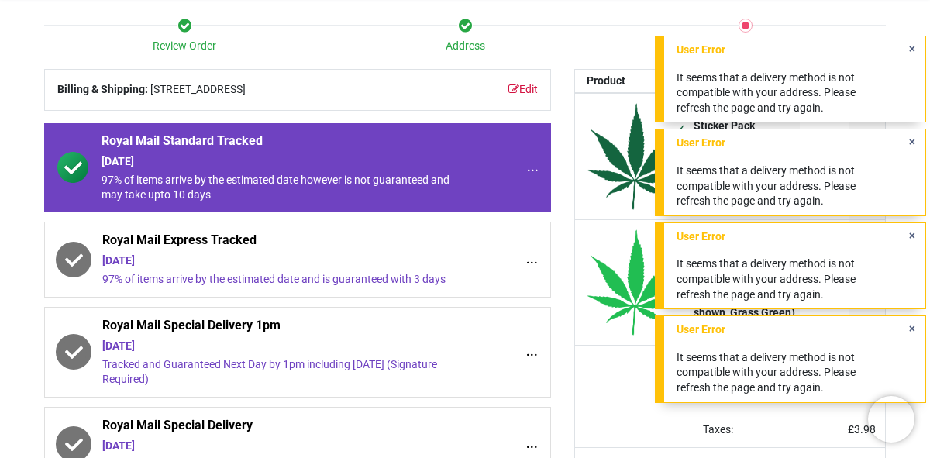
scroll to position [91, 0]
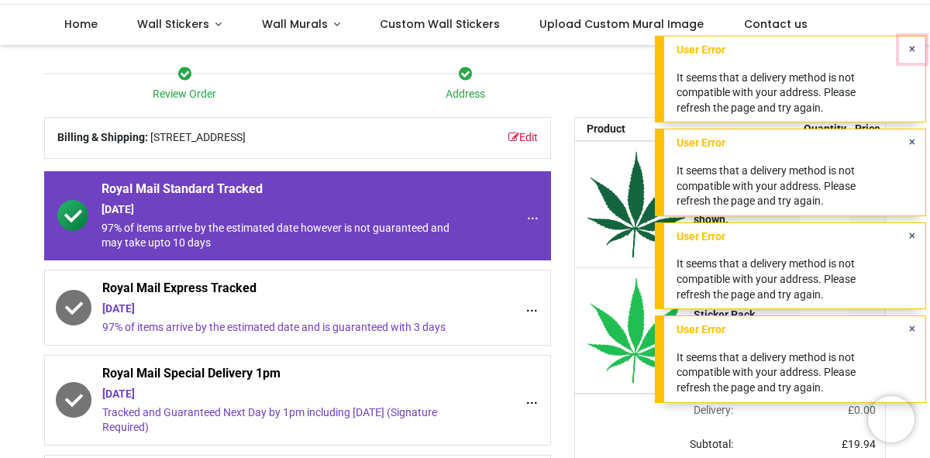
click at [911, 47] on icon "Close" at bounding box center [912, 48] width 6 height 11
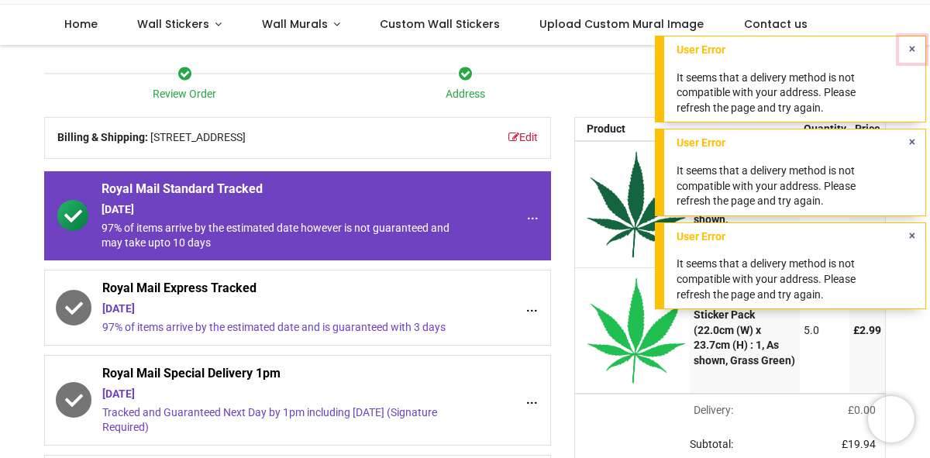
click at [911, 47] on icon "Close" at bounding box center [912, 48] width 6 height 11
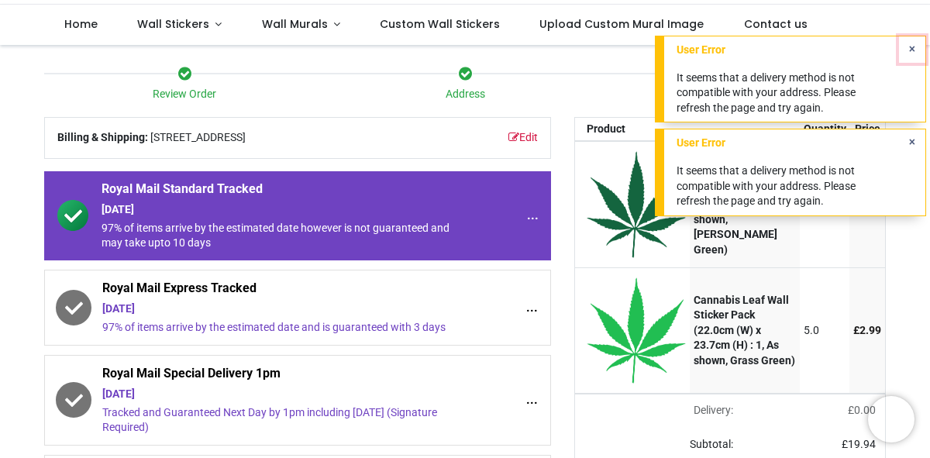
click at [911, 47] on icon "Close" at bounding box center [912, 48] width 6 height 11
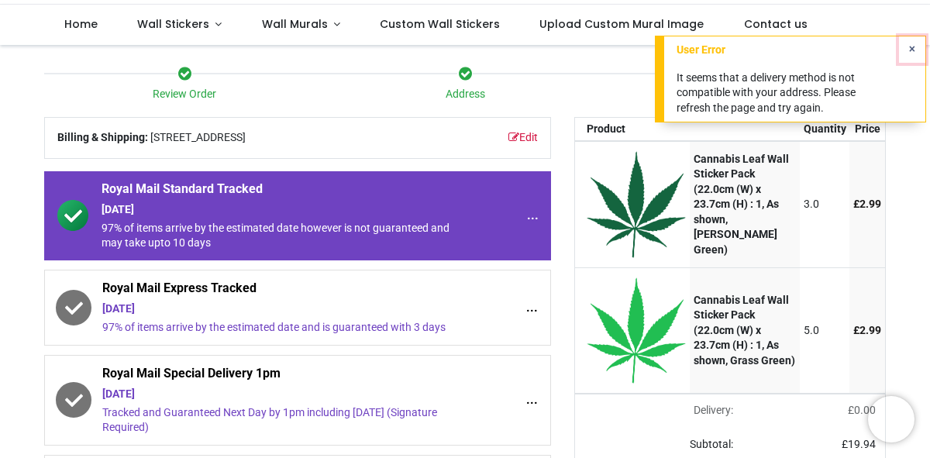
click at [911, 47] on icon "Close" at bounding box center [912, 48] width 6 height 11
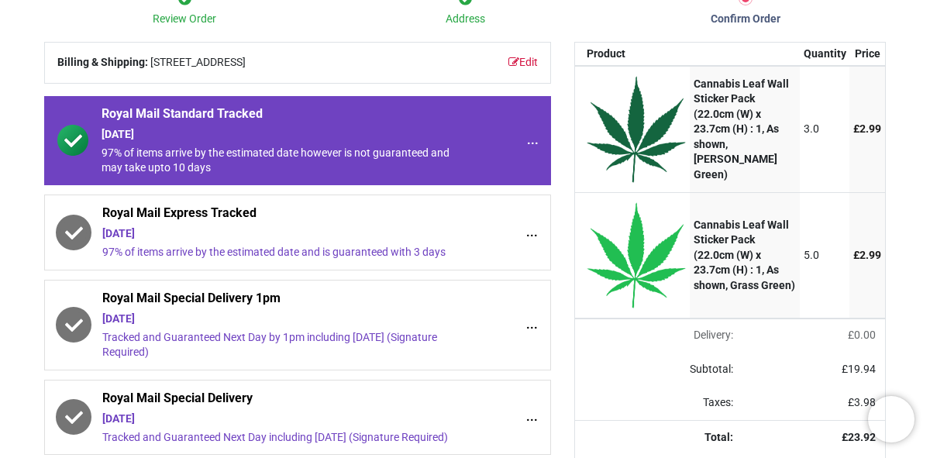
scroll to position [169, 0]
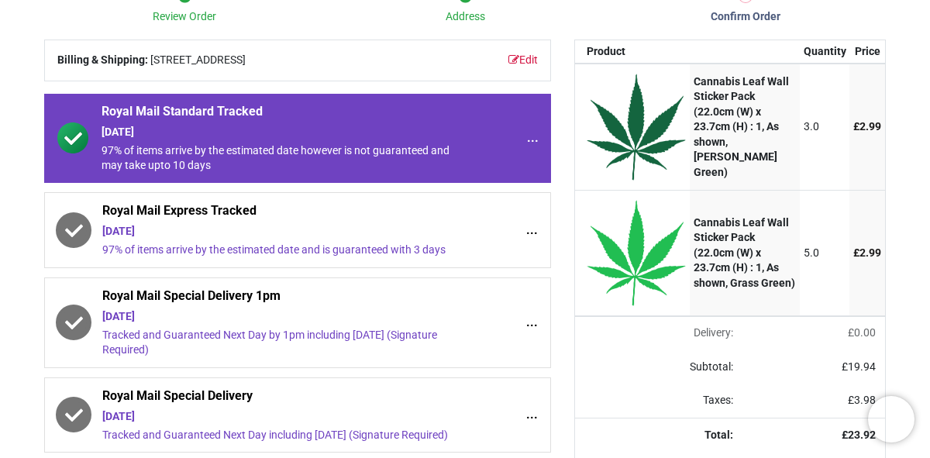
click at [327, 241] on span "Wednesday, 24th September 97% of items arrive by the estimated date and is guar…" at bounding box center [276, 240] width 349 height 33
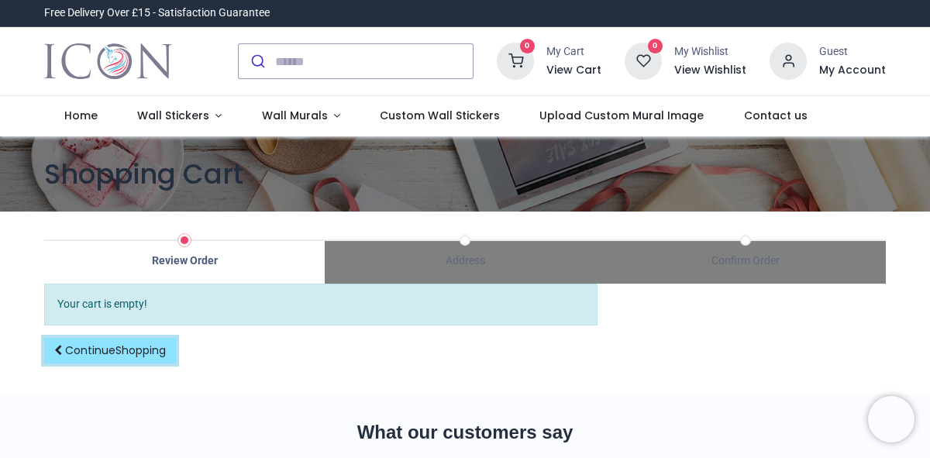
click at [115, 351] on span "Shopping" at bounding box center [140, 351] width 50 height 16
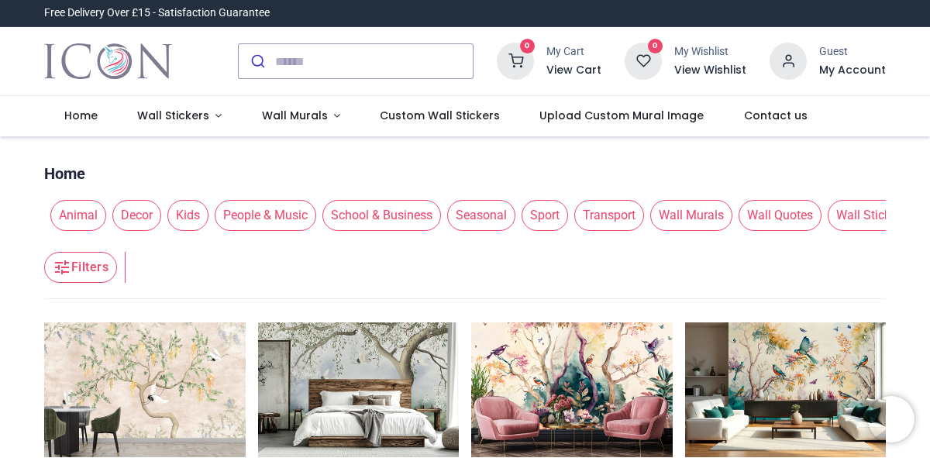
click at [562, 72] on h6 "View Cart" at bounding box center [573, 71] width 55 height 16
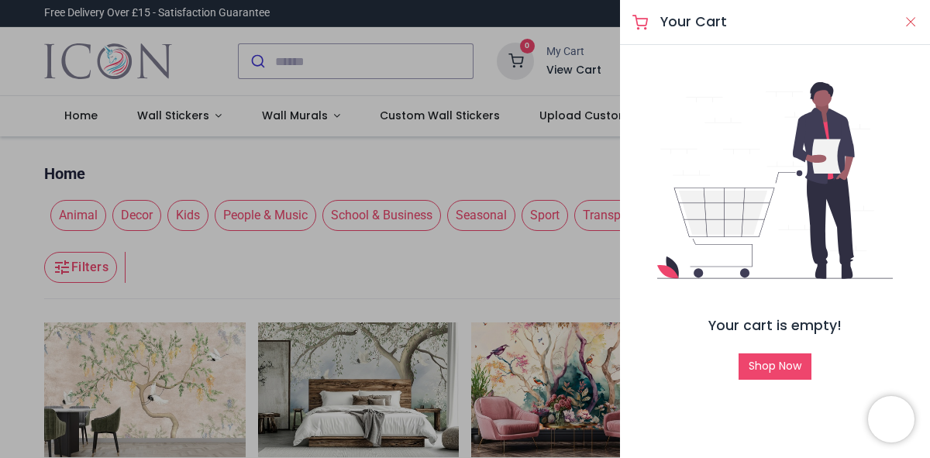
click at [911, 22] on button "Close" at bounding box center [911, 21] width 14 height 19
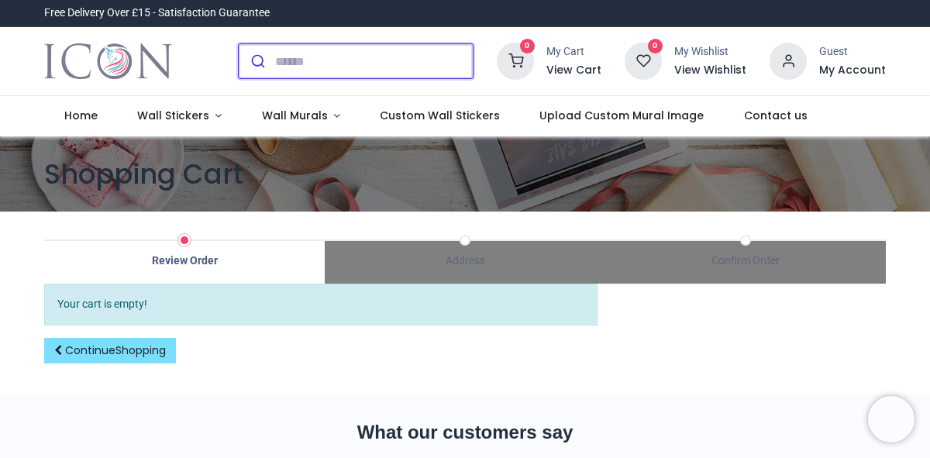
click at [359, 58] on input "search" at bounding box center [374, 61] width 198 height 34
click at [302, 66] on input "search" at bounding box center [374, 61] width 198 height 34
